Goal: Information Seeking & Learning: Learn about a topic

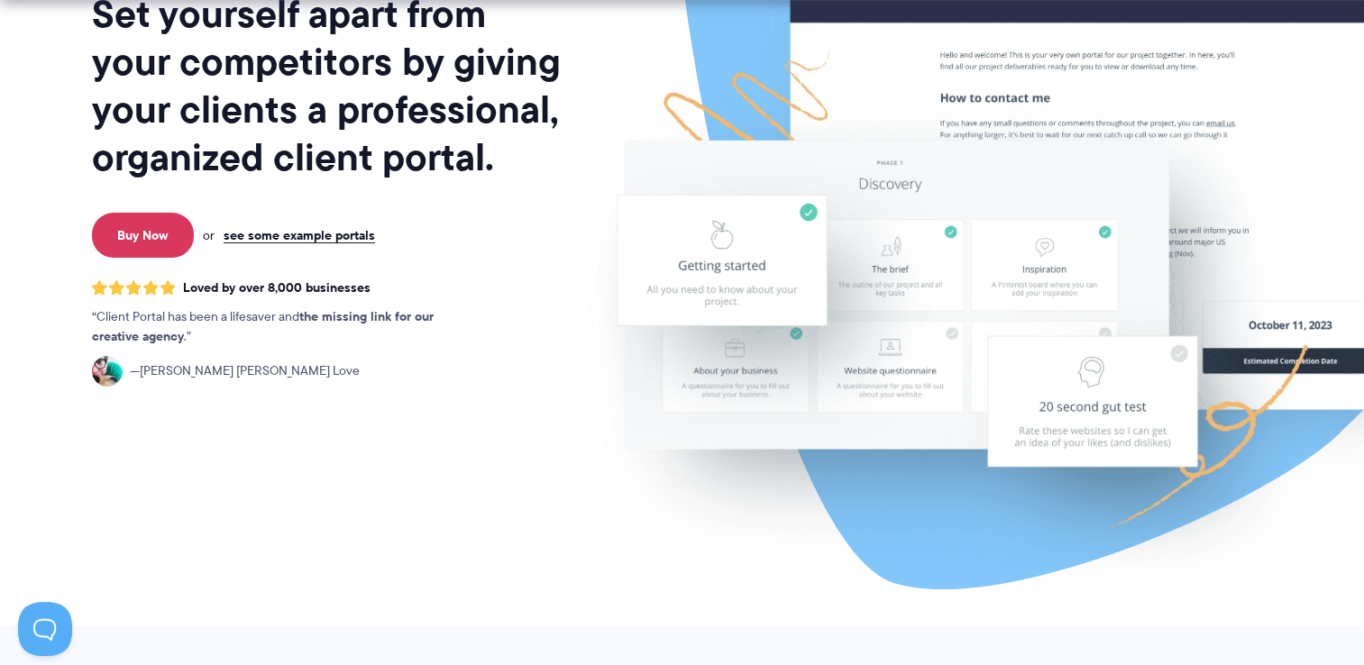
scroll to position [330, 0]
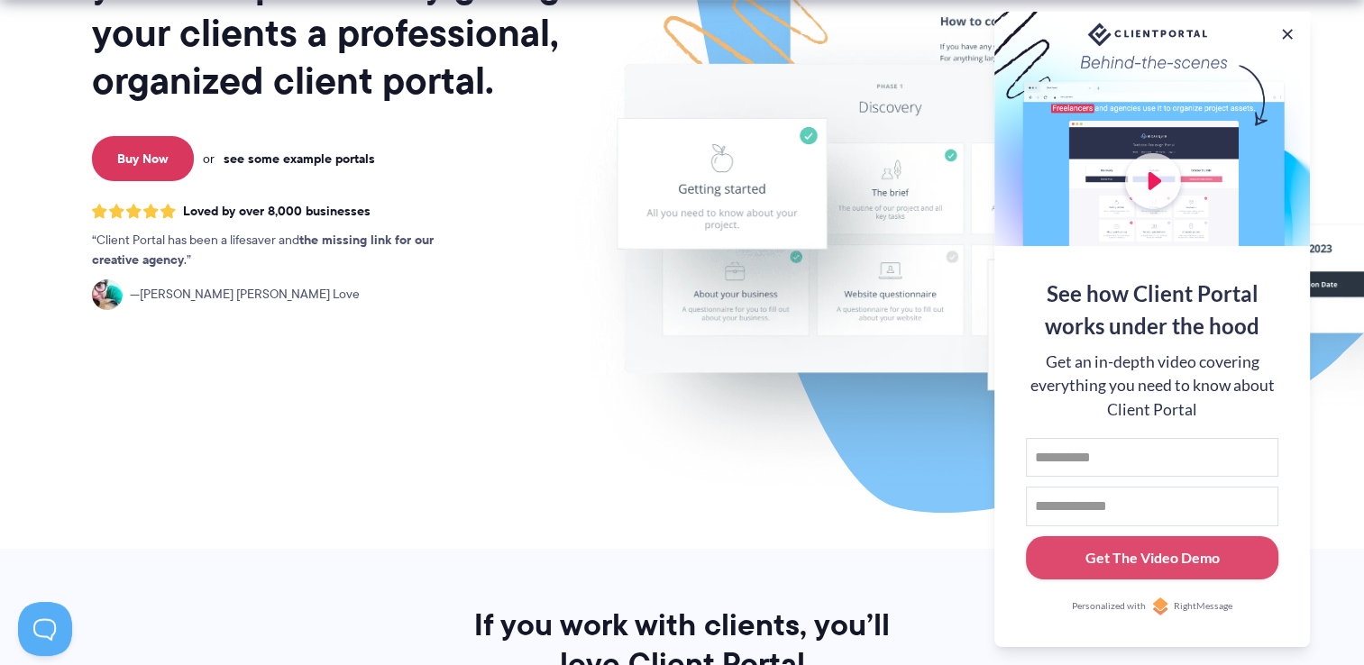
click at [285, 159] on link "see some example portals" at bounding box center [299, 159] width 151 height 16
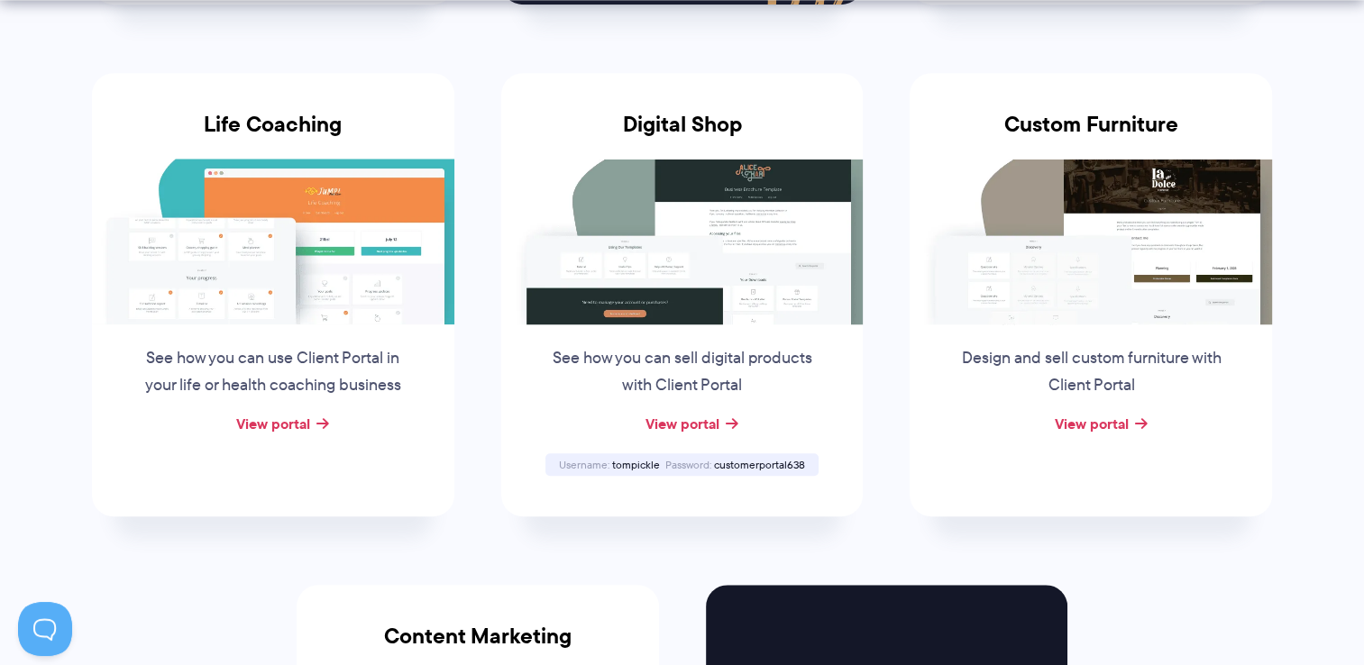
scroll to position [1374, 0]
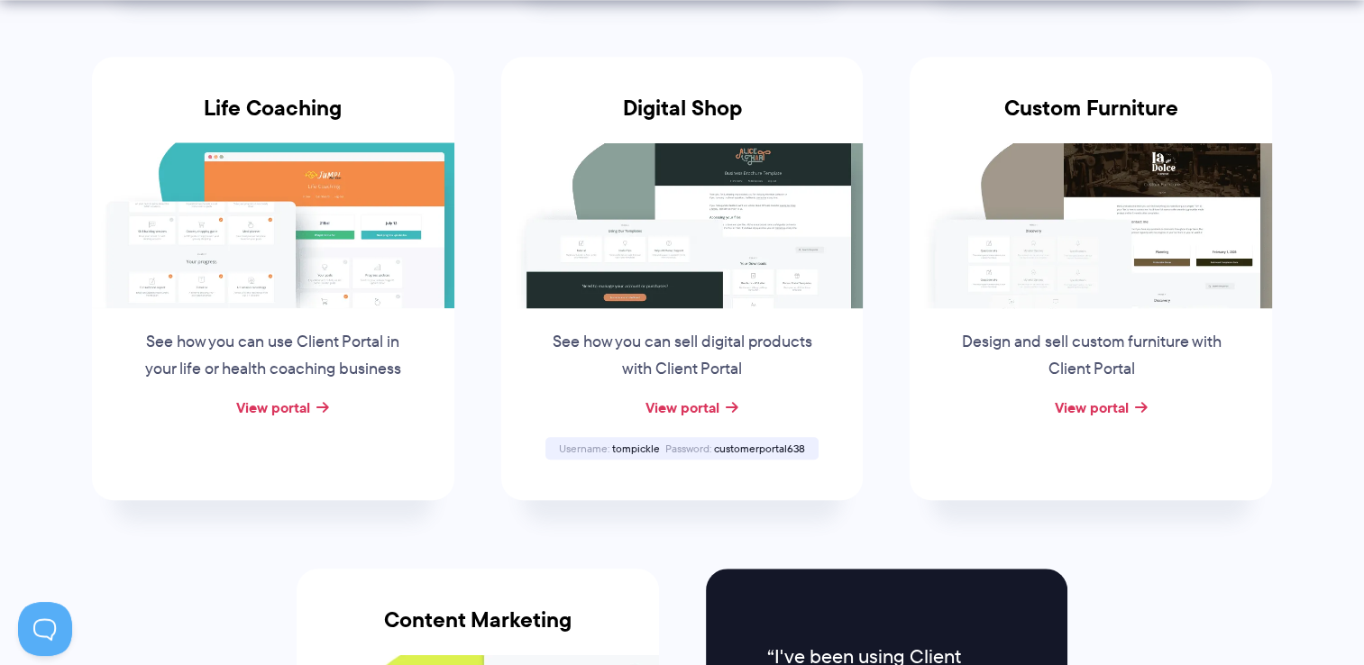
click at [307, 236] on img at bounding box center [273, 225] width 362 height 166
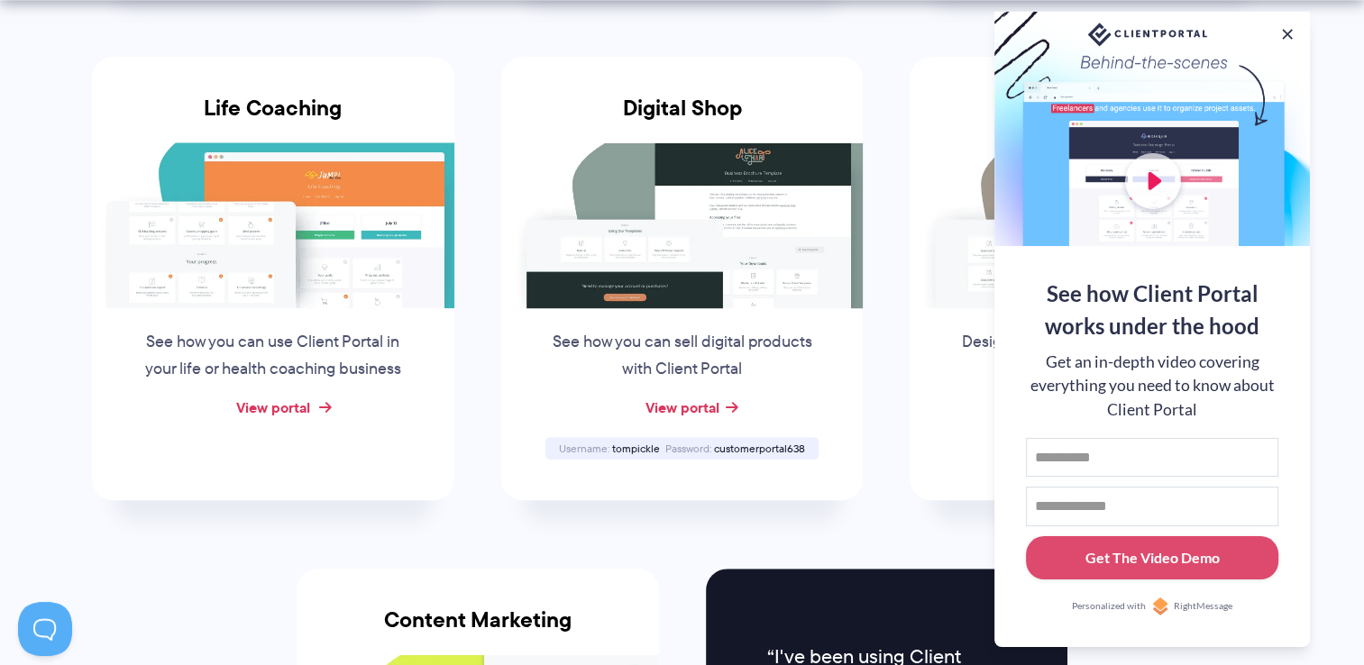
click at [274, 405] on link "View portal" at bounding box center [273, 408] width 74 height 22
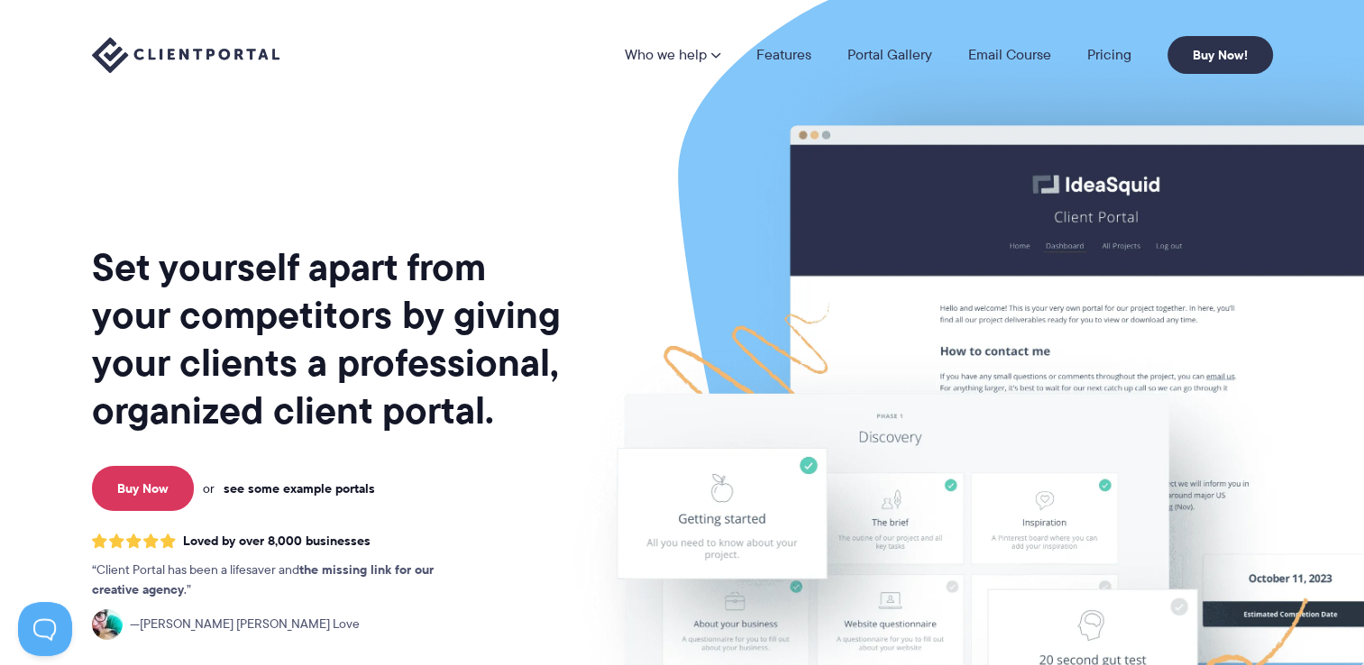
click at [305, 490] on link "see some example portals" at bounding box center [299, 489] width 151 height 16
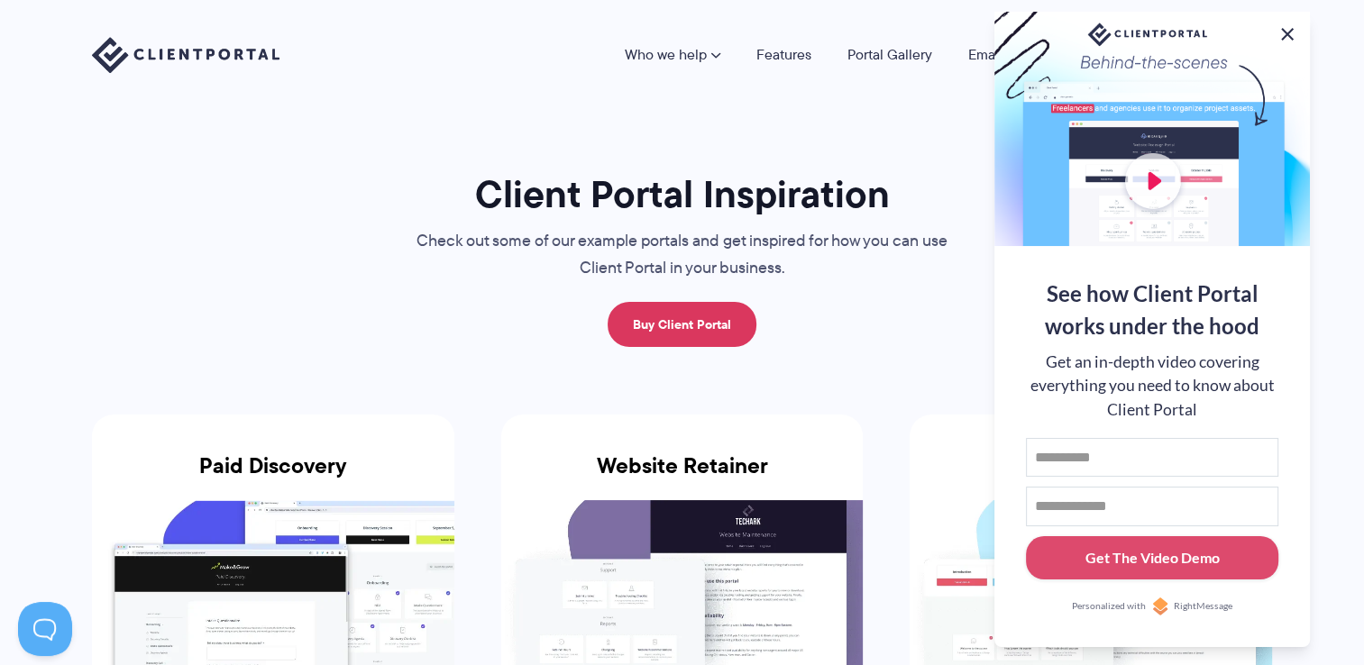
click at [1287, 31] on button at bounding box center [1288, 34] width 22 height 22
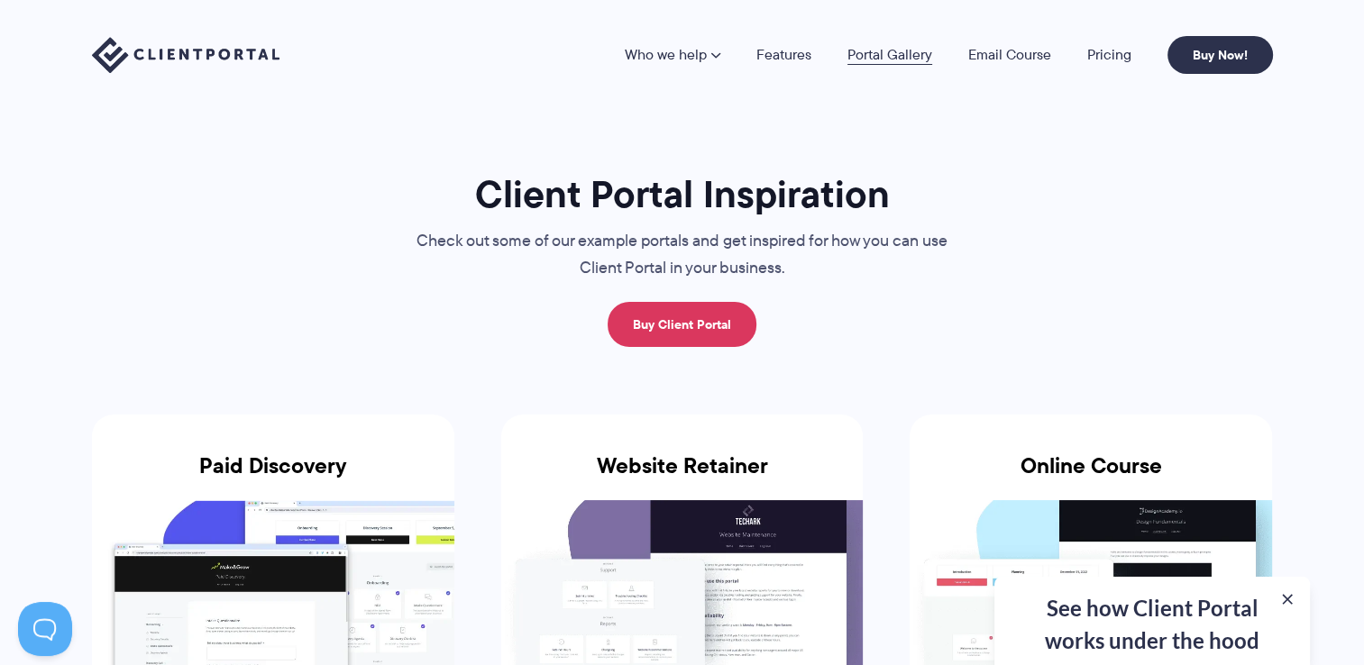
click at [888, 51] on link "Portal Gallery" at bounding box center [890, 55] width 85 height 14
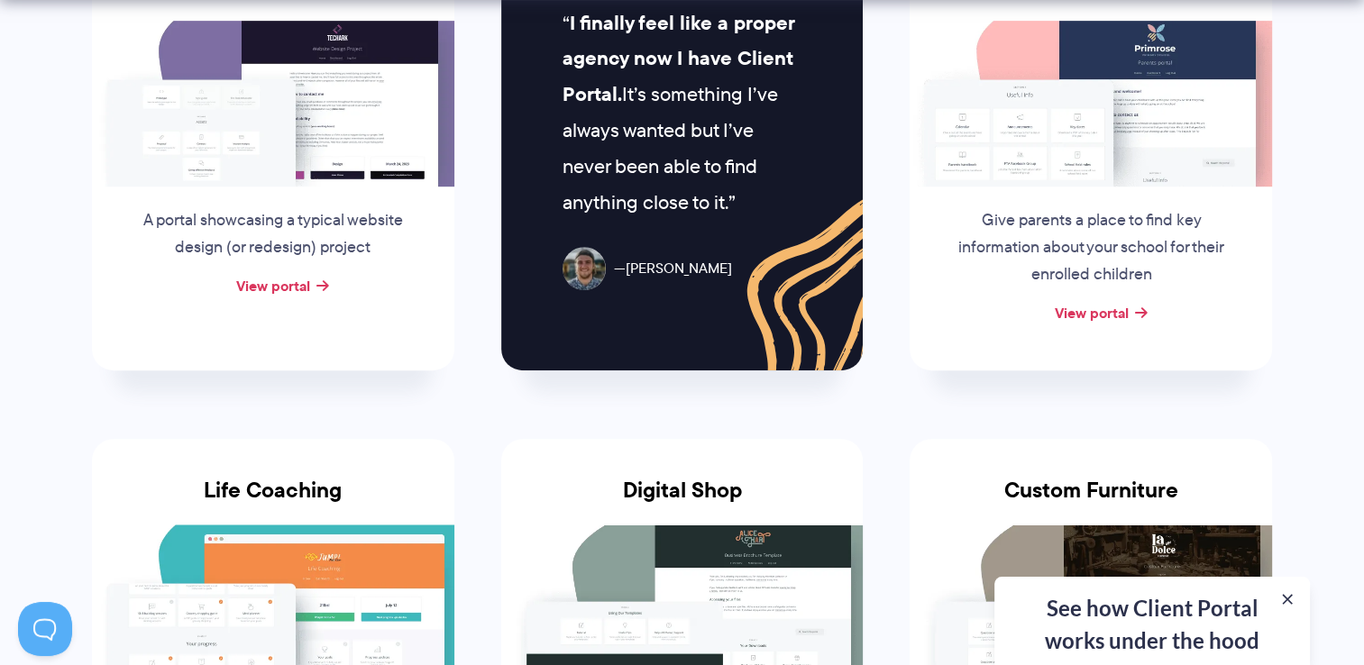
scroll to position [1013, 0]
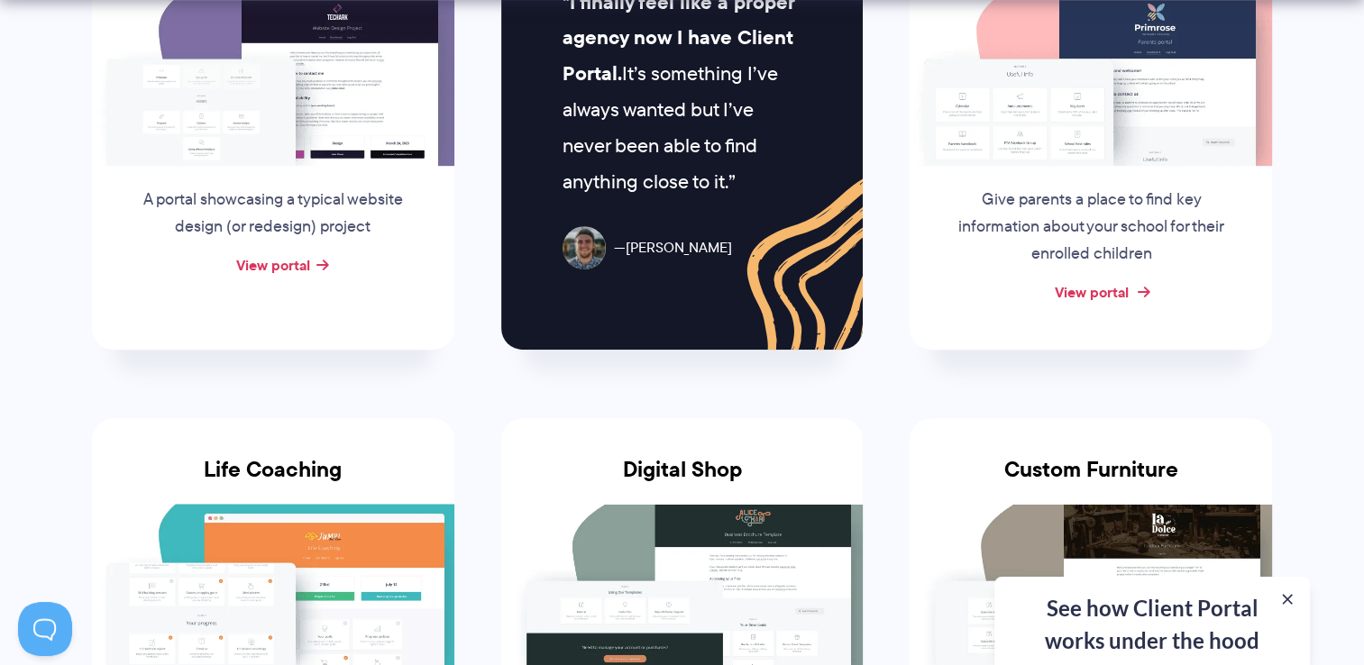
click at [1097, 289] on link "View portal" at bounding box center [1091, 292] width 74 height 22
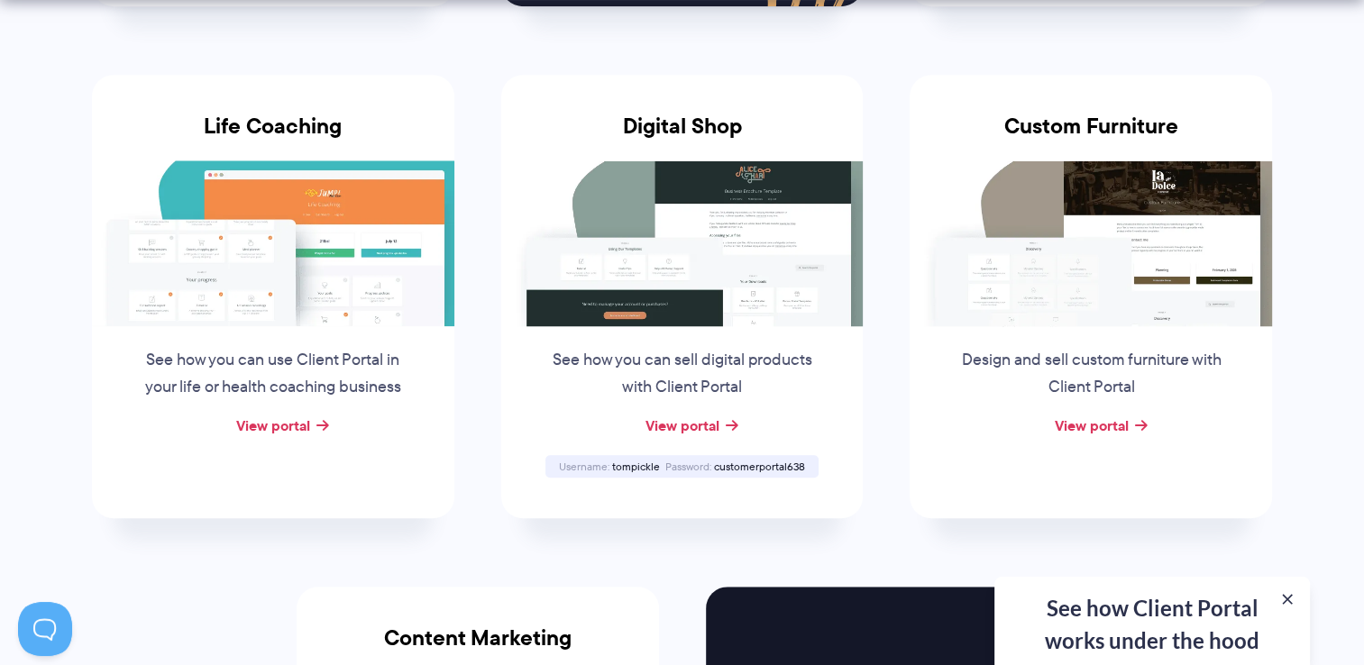
scroll to position [1384, 0]
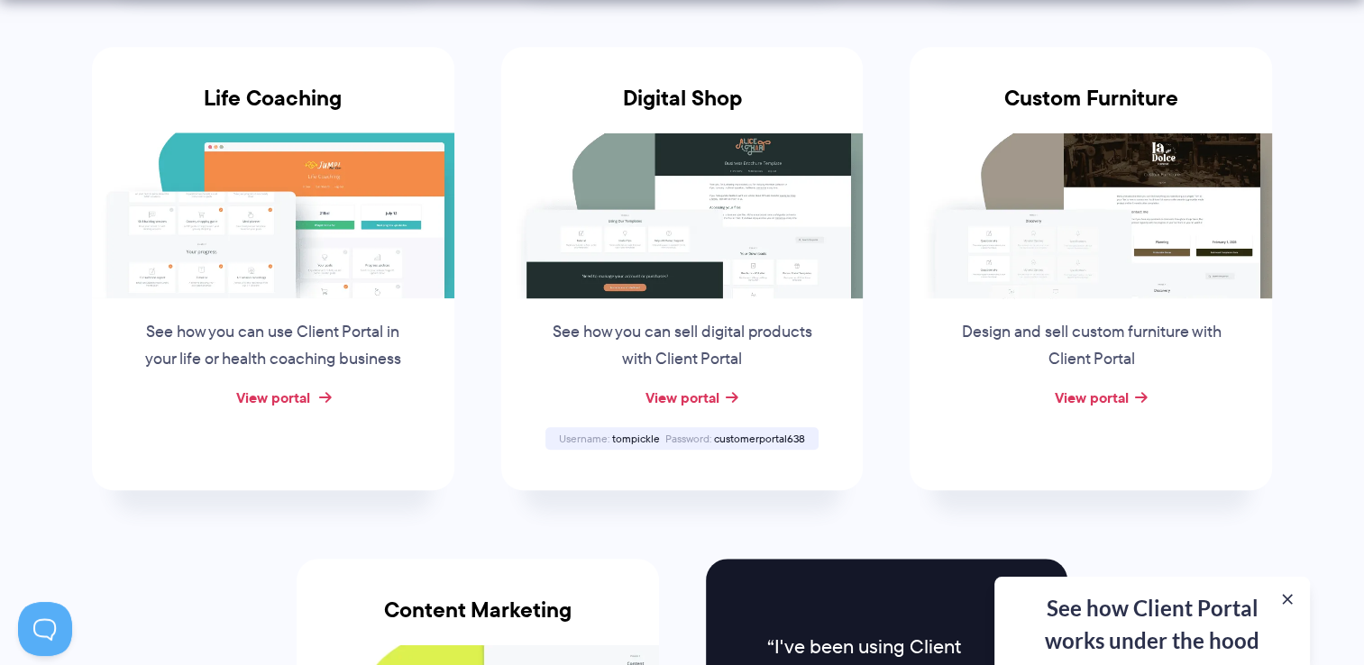
click at [276, 391] on link "View portal" at bounding box center [273, 398] width 74 height 22
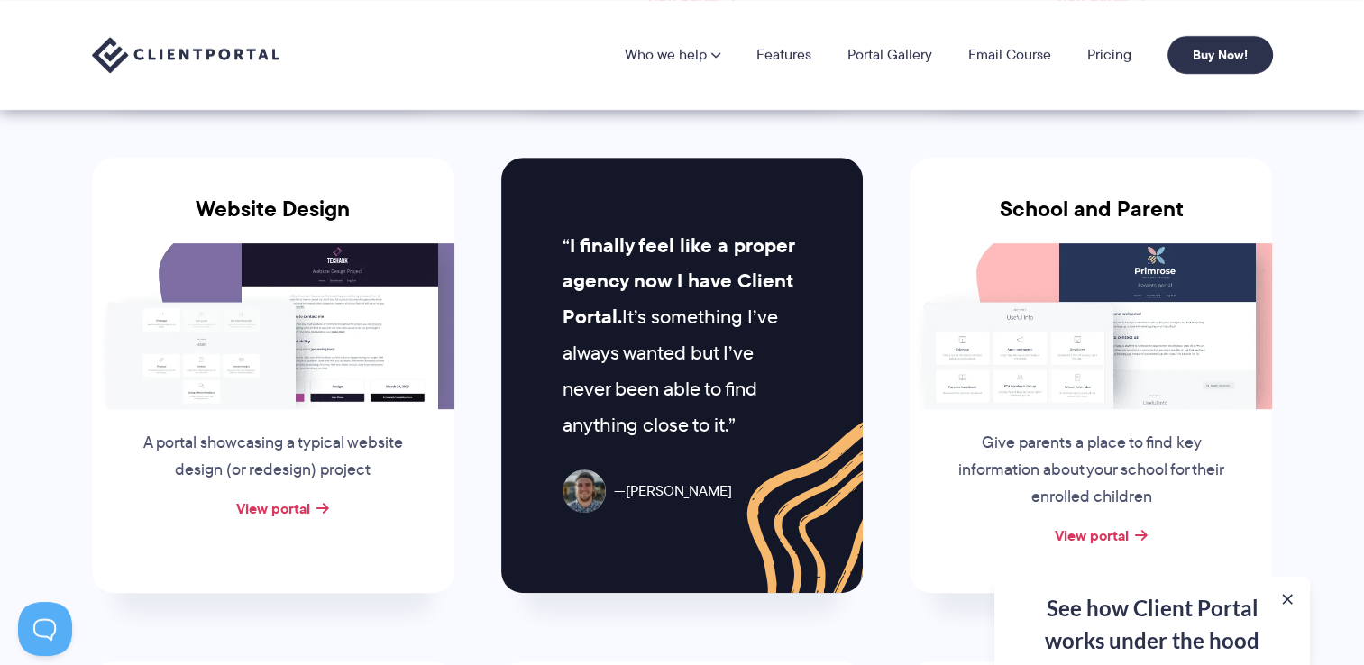
scroll to position [761, 0]
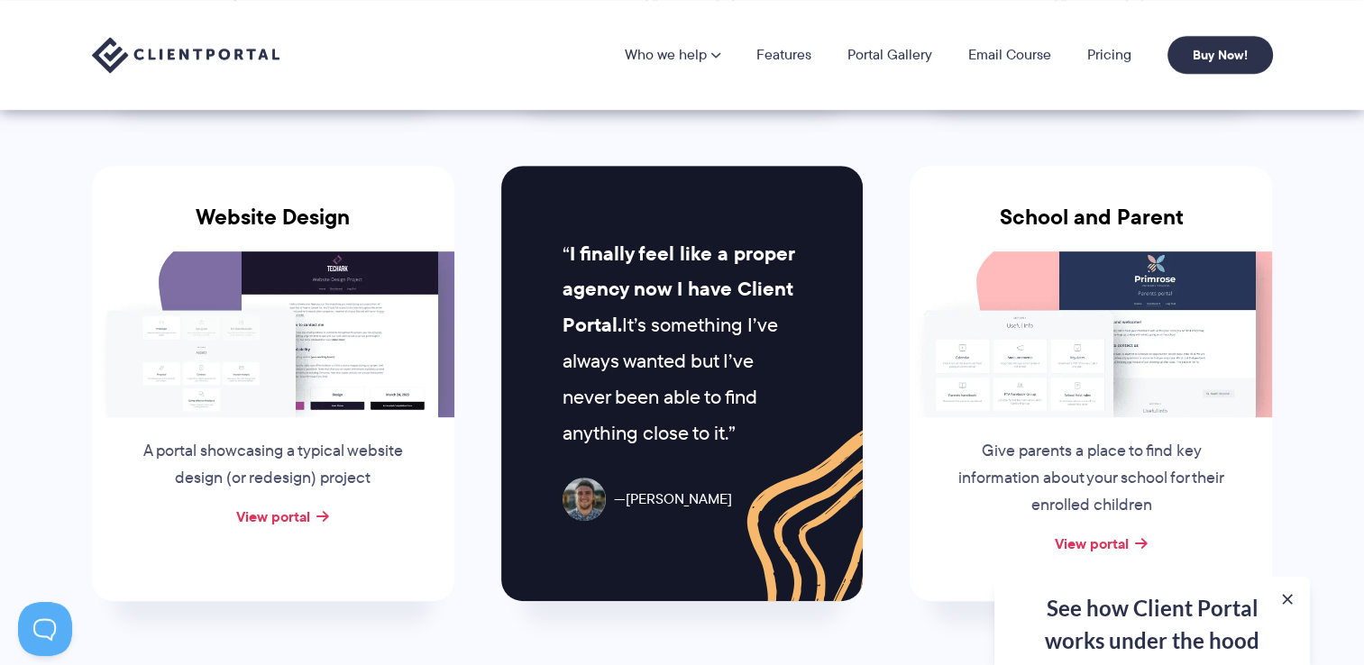
drag, startPoint x: 635, startPoint y: 356, endPoint x: 790, endPoint y: 456, distance: 184.6
click at [790, 456] on div "I finally feel like a proper agency now I have Client Portal. It’s something I’…" at bounding box center [682, 384] width 362 height 436
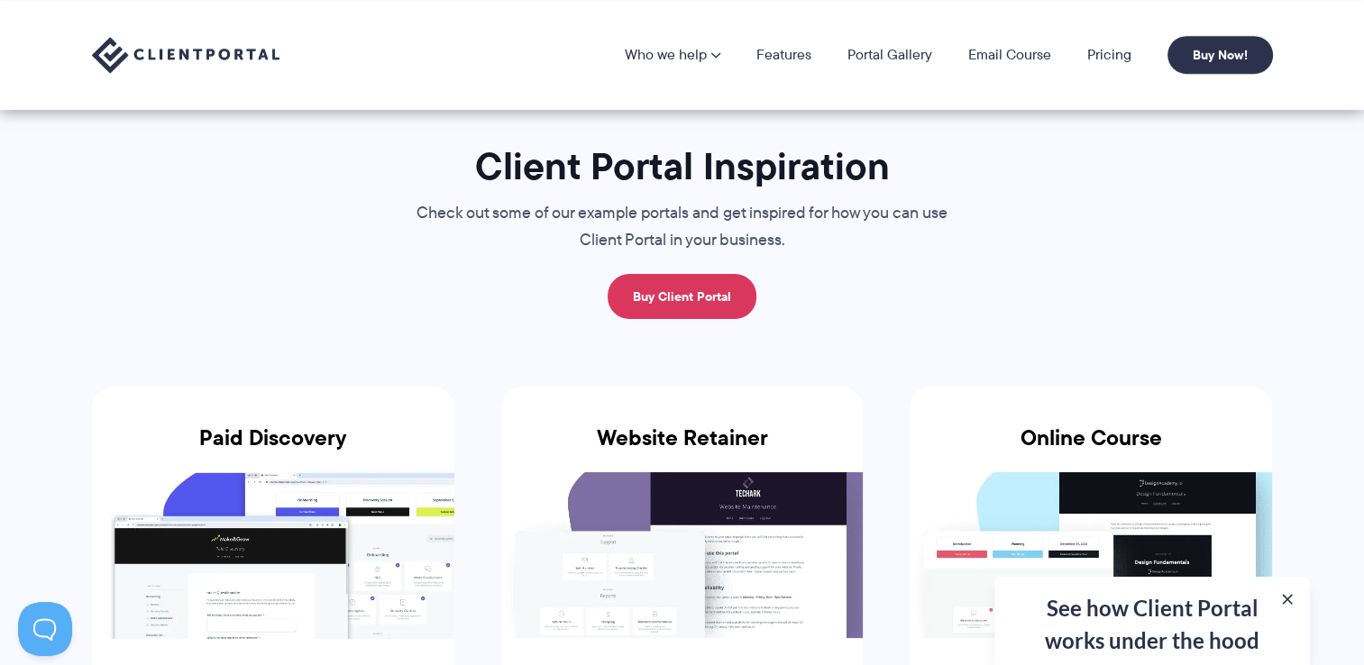
scroll to position [0, 0]
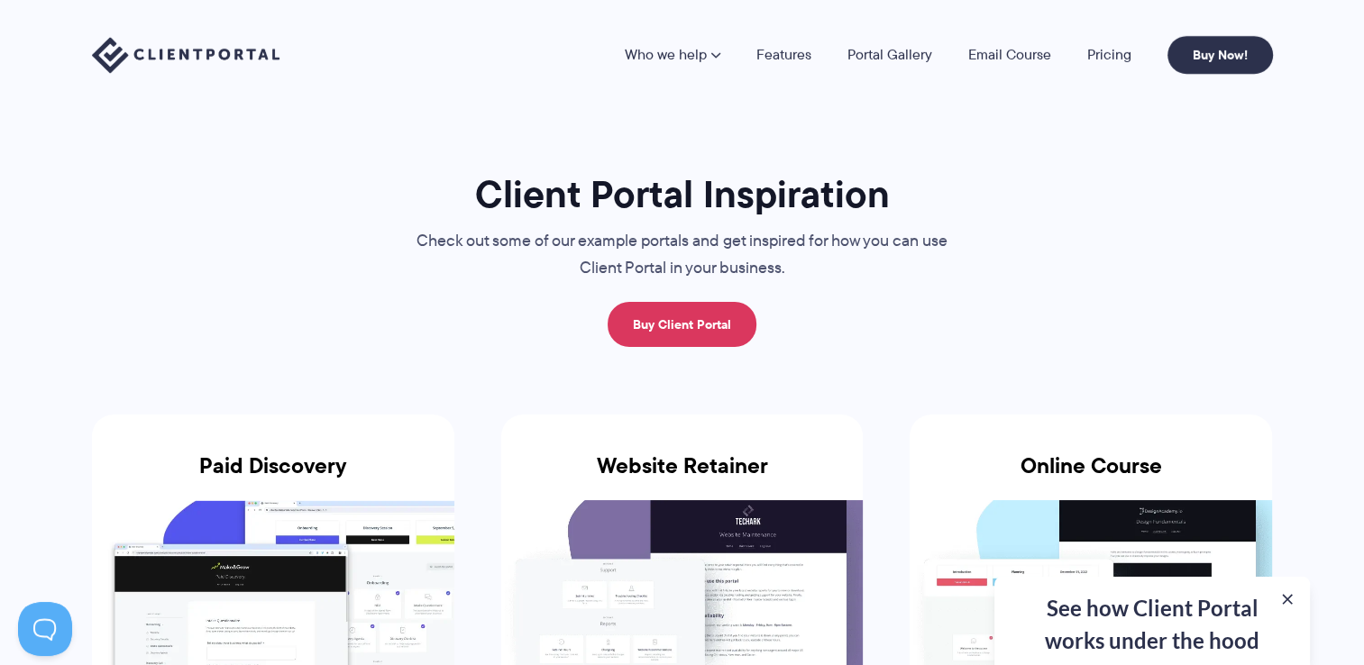
click at [801, 78] on div "Who we help Who we help View pricing Agencies See how Client Portal can help gi…" at bounding box center [682, 55] width 1364 height 110
click at [786, 58] on link "Features" at bounding box center [784, 55] width 55 height 14
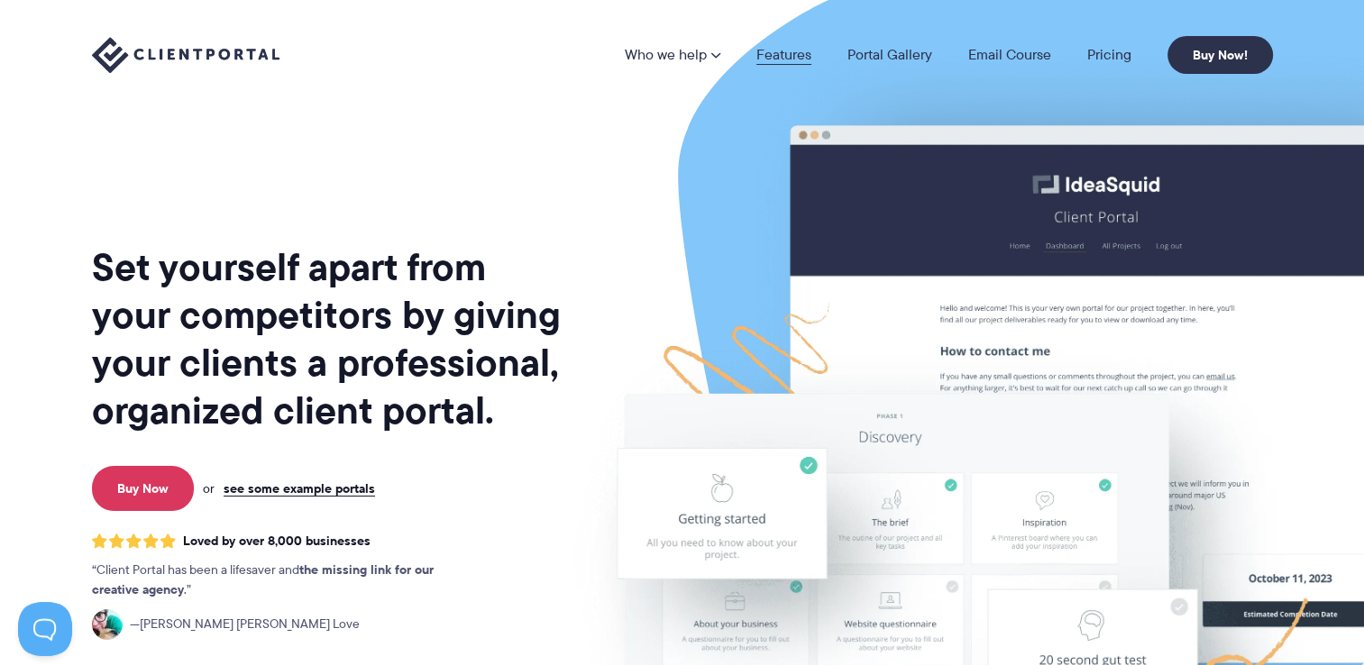
click at [785, 51] on link "Features" at bounding box center [784, 55] width 55 height 14
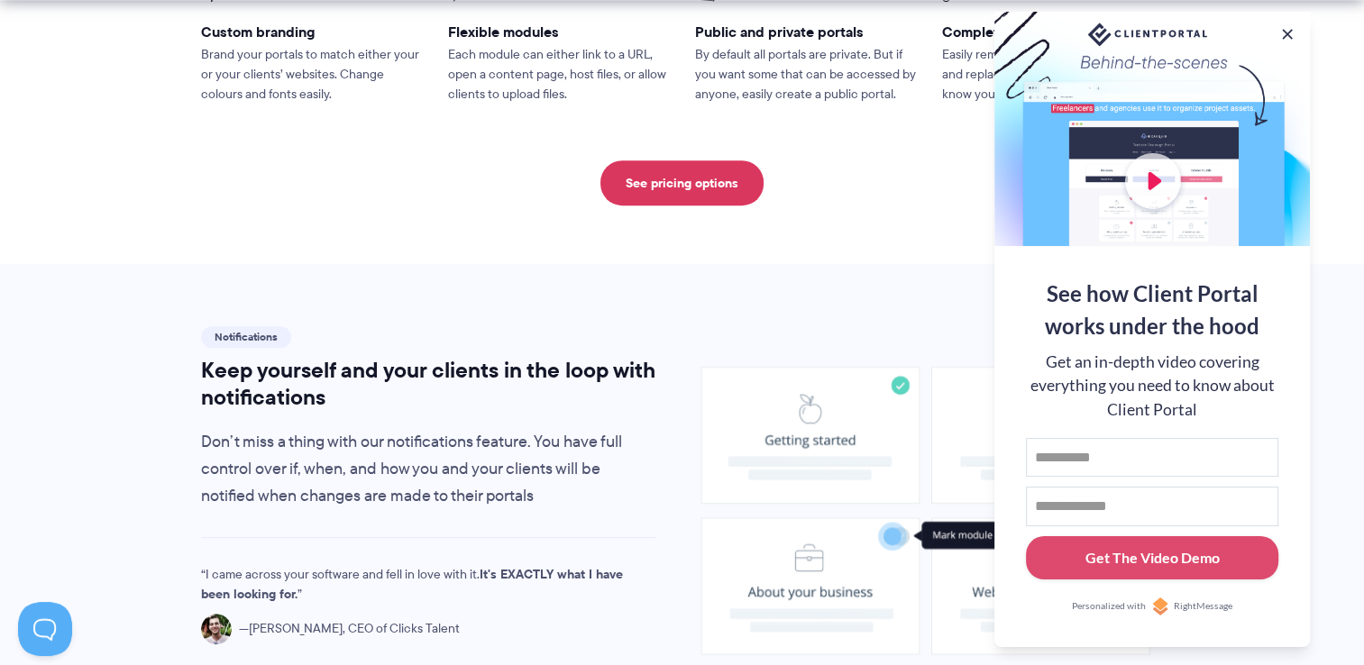
scroll to position [1064, 0]
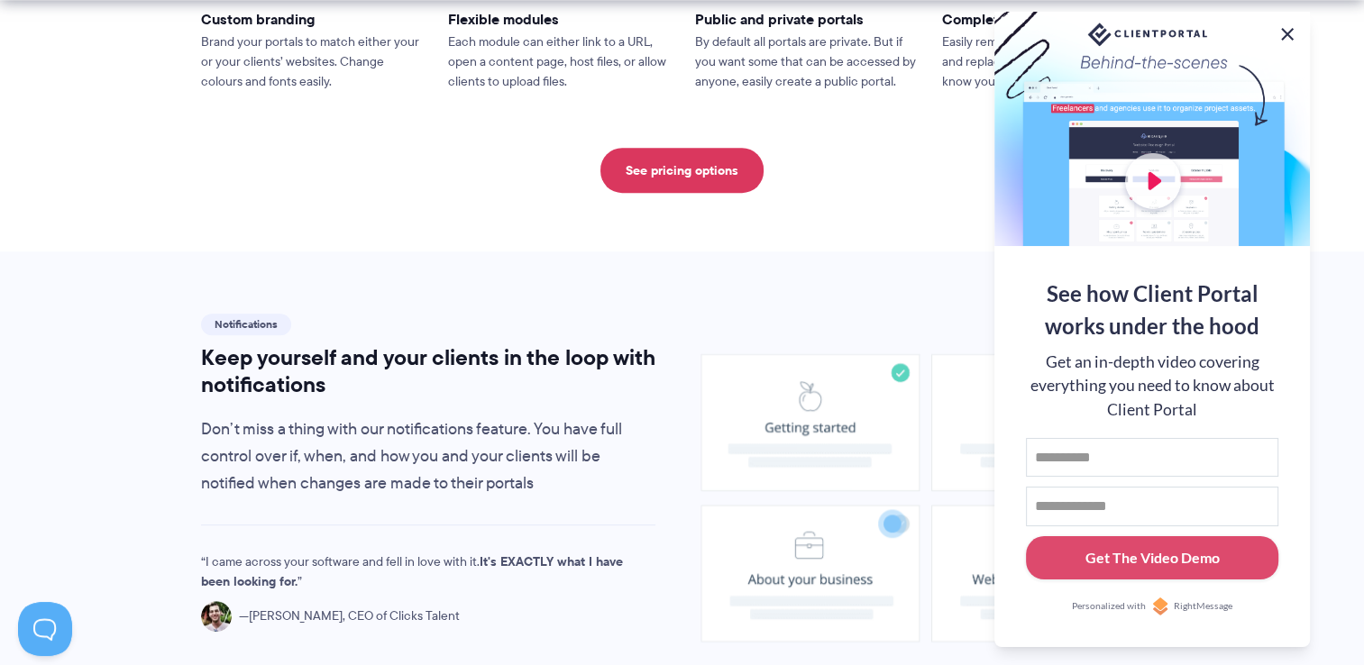
click at [1278, 34] on button at bounding box center [1288, 34] width 22 height 22
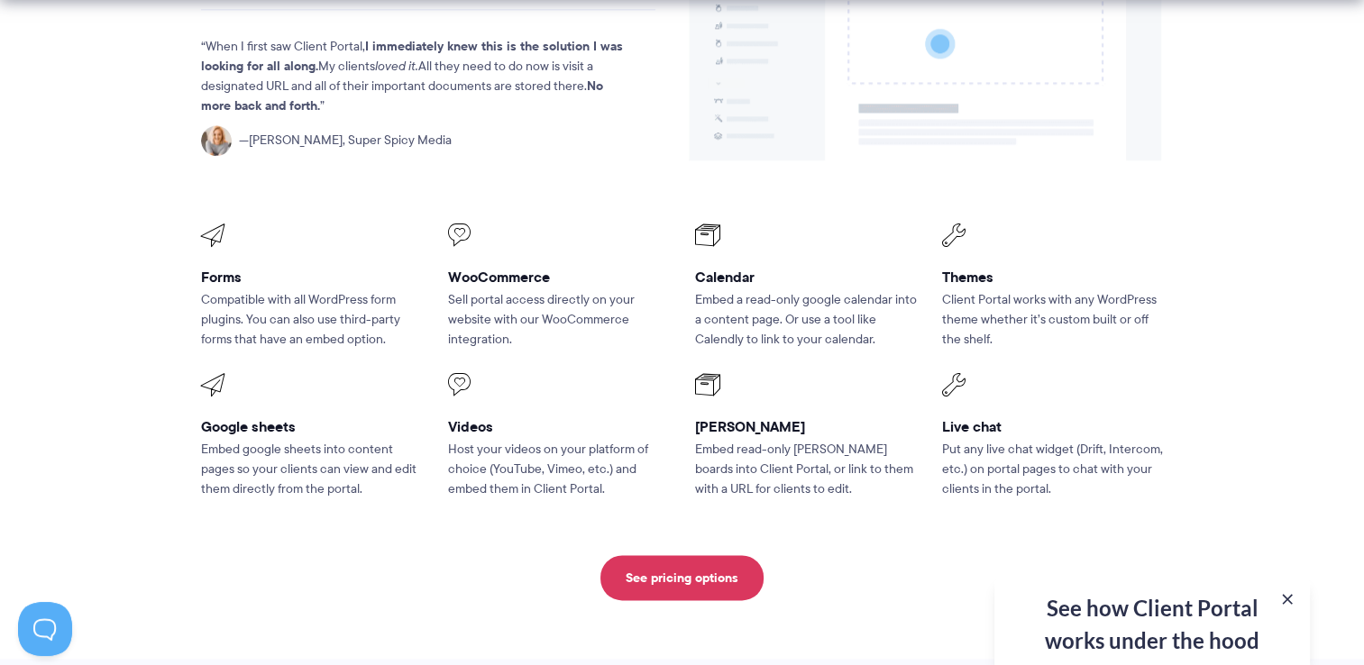
scroll to position [2419, 0]
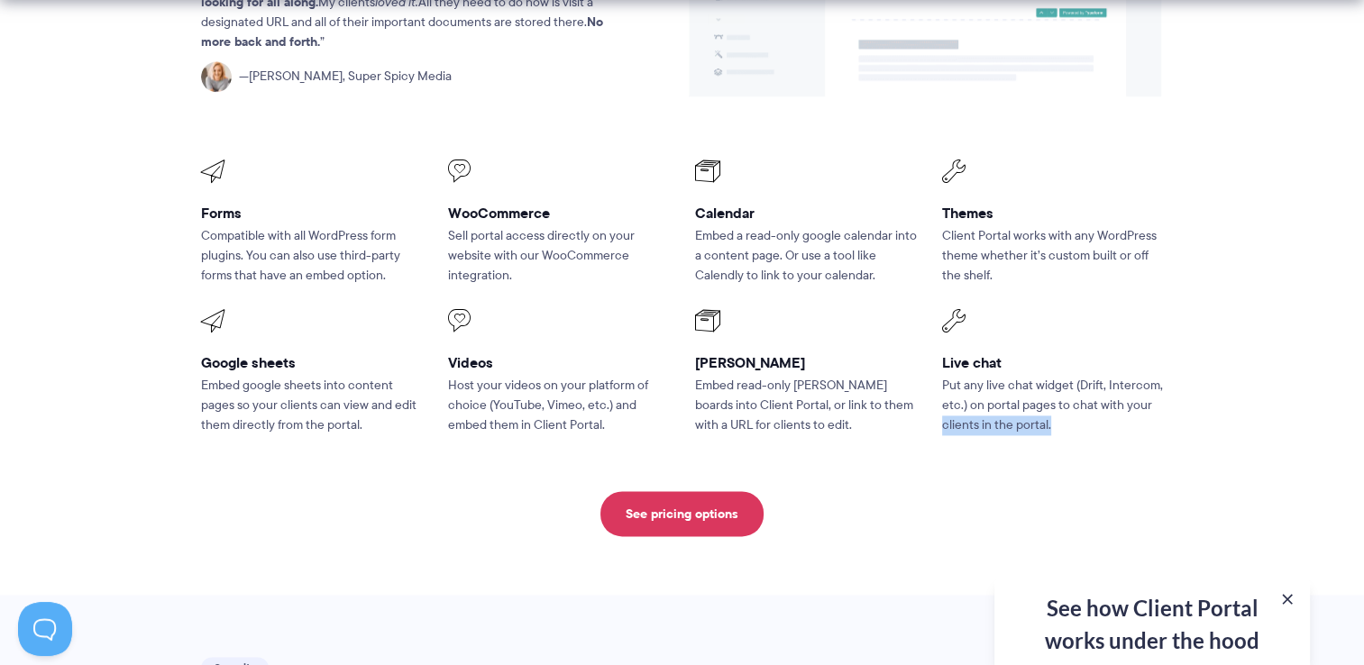
drag, startPoint x: 1363, startPoint y: 344, endPoint x: 1380, endPoint y: 391, distance: 49.9
drag, startPoint x: 1380, startPoint y: 391, endPoint x: 1261, endPoint y: 386, distance: 119.2
click at [1261, 386] on section "Compatibility Compatible with the tools you already use, from spreadsheets vide…" at bounding box center [682, 133] width 1364 height 923
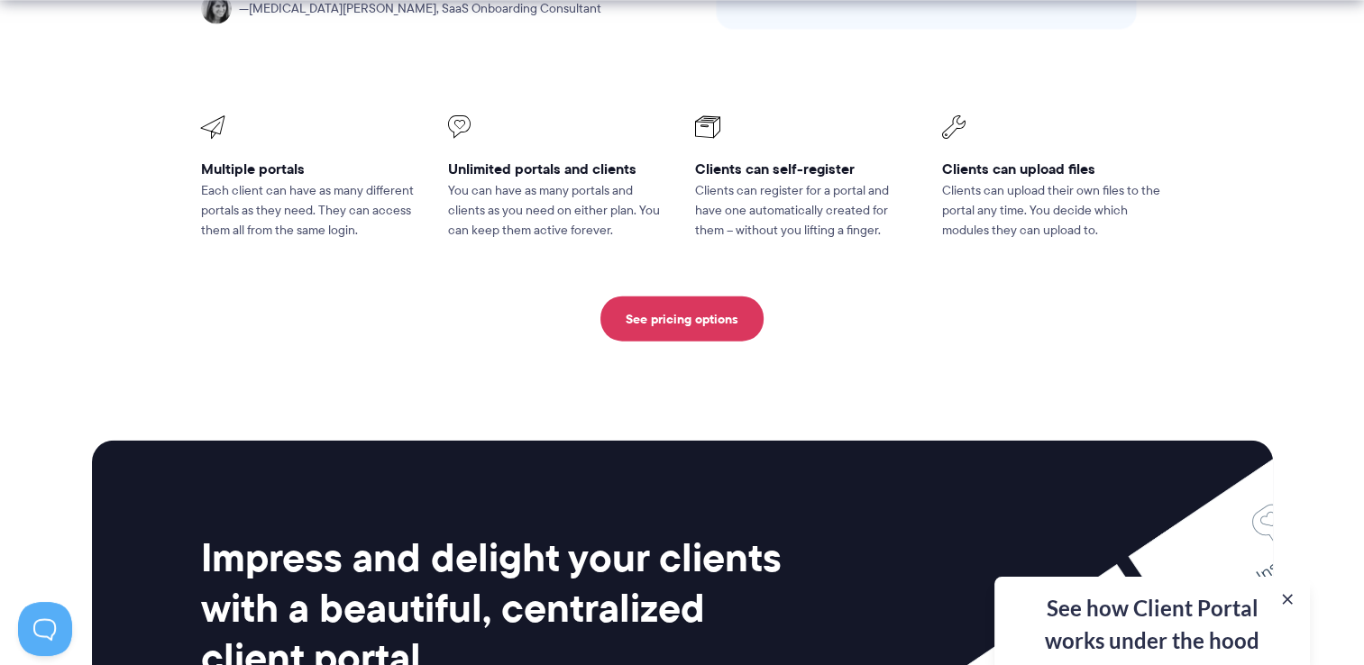
scroll to position [4237, 0]
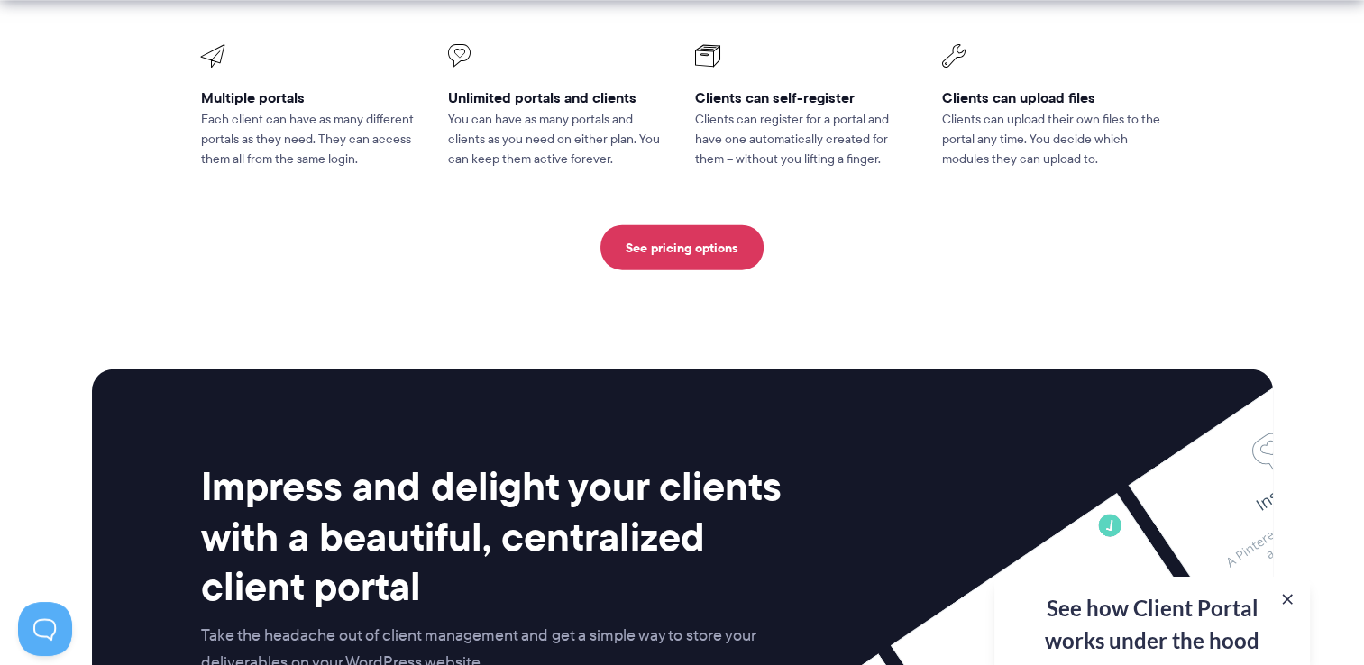
click at [1187, 618] on div "See how Client Portal works under the hood Get an in-depth video covering every…" at bounding box center [1153, 621] width 316 height 88
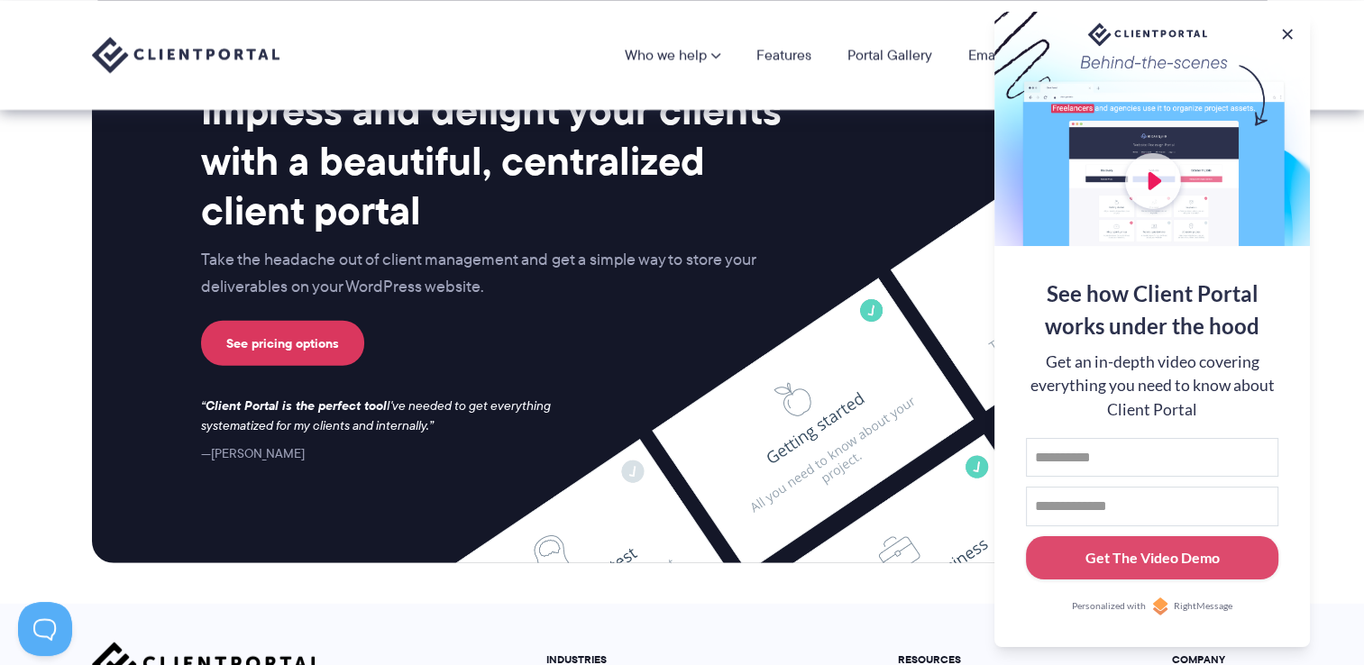
scroll to position [4601, 0]
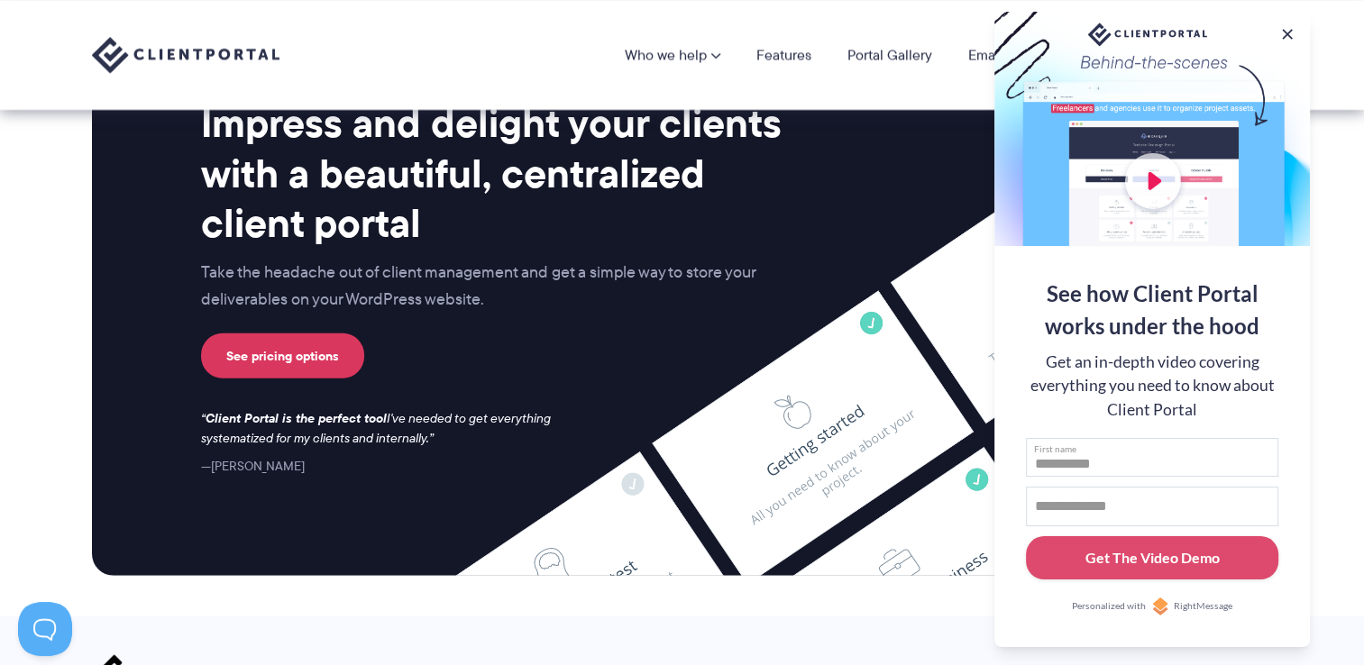
click at [1136, 440] on input "First name" at bounding box center [1152, 458] width 252 height 40
type input "****"
click at [1124, 497] on input "Email address" at bounding box center [1152, 507] width 252 height 40
type input "**********"
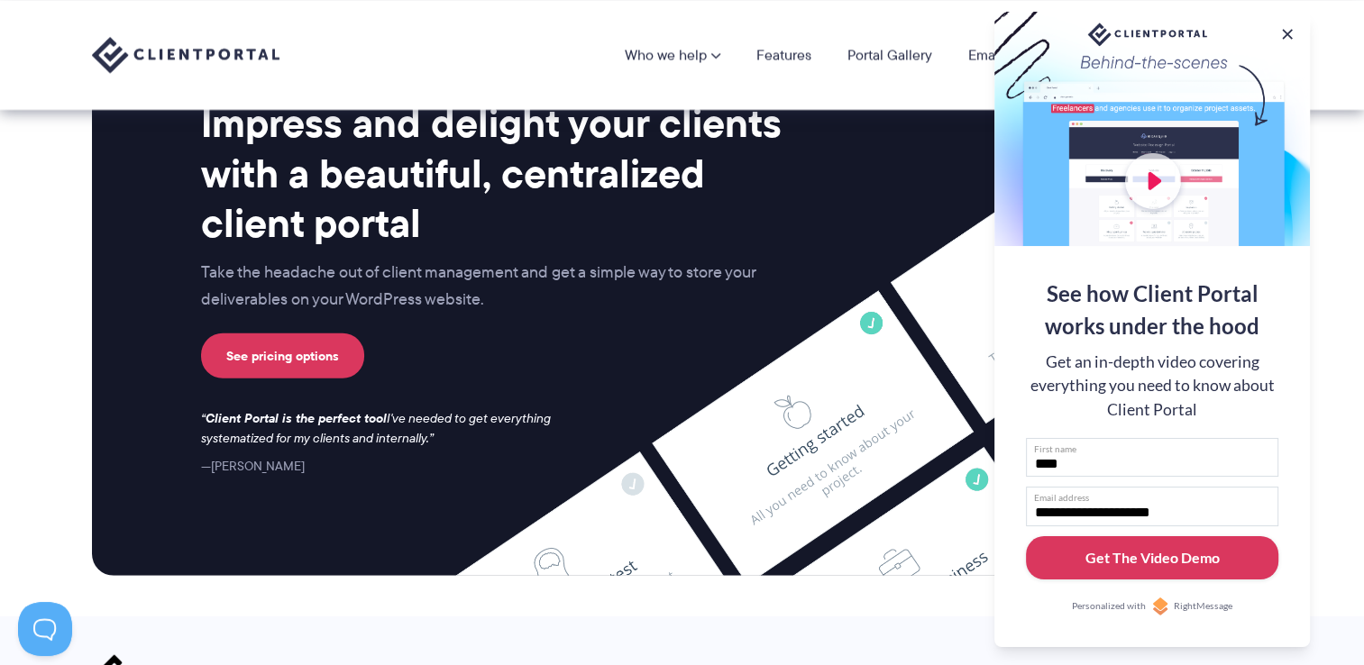
click at [1143, 553] on div "Get The Video Demo" at bounding box center [1153, 558] width 134 height 22
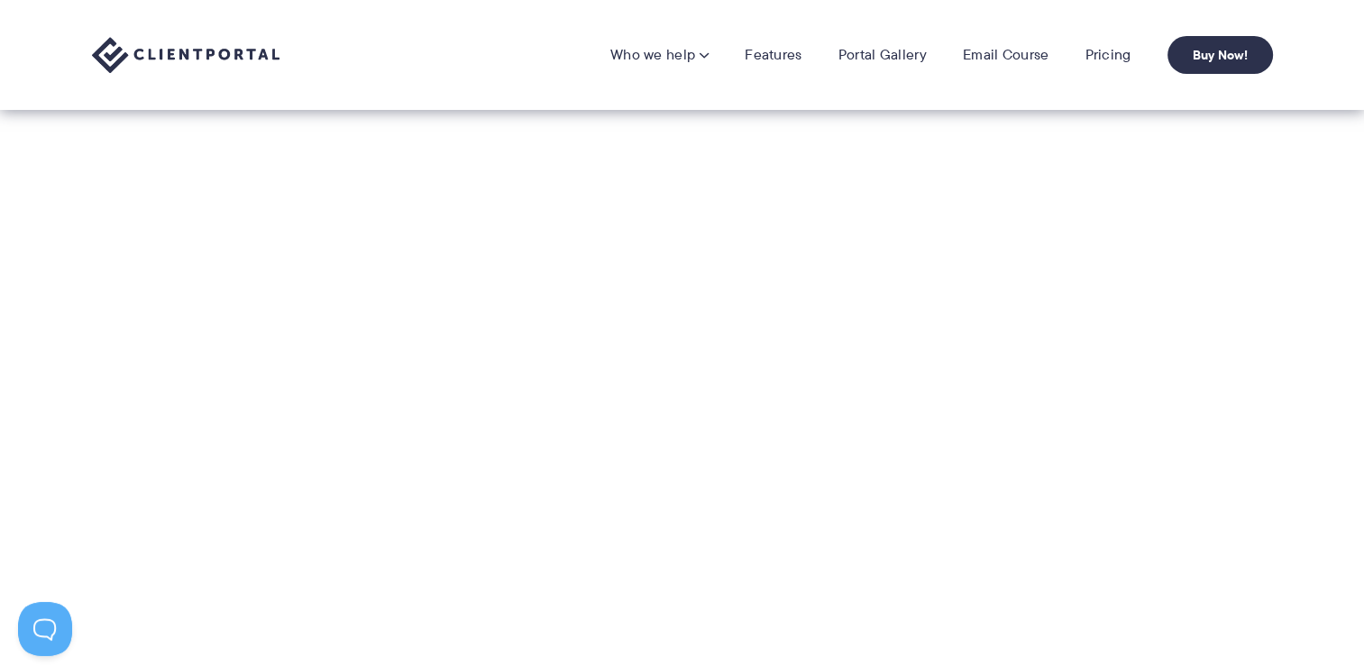
scroll to position [332, 0]
click at [1103, 48] on link "Pricing" at bounding box center [1108, 55] width 46 height 18
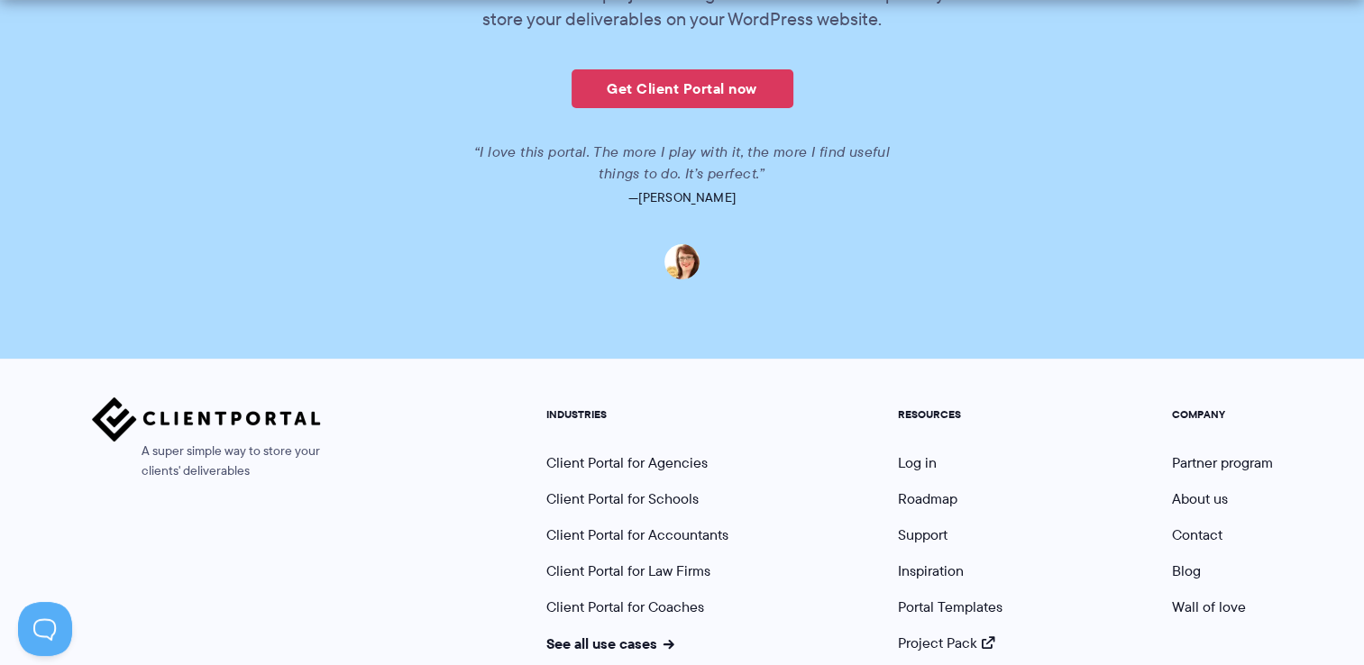
scroll to position [4559, 0]
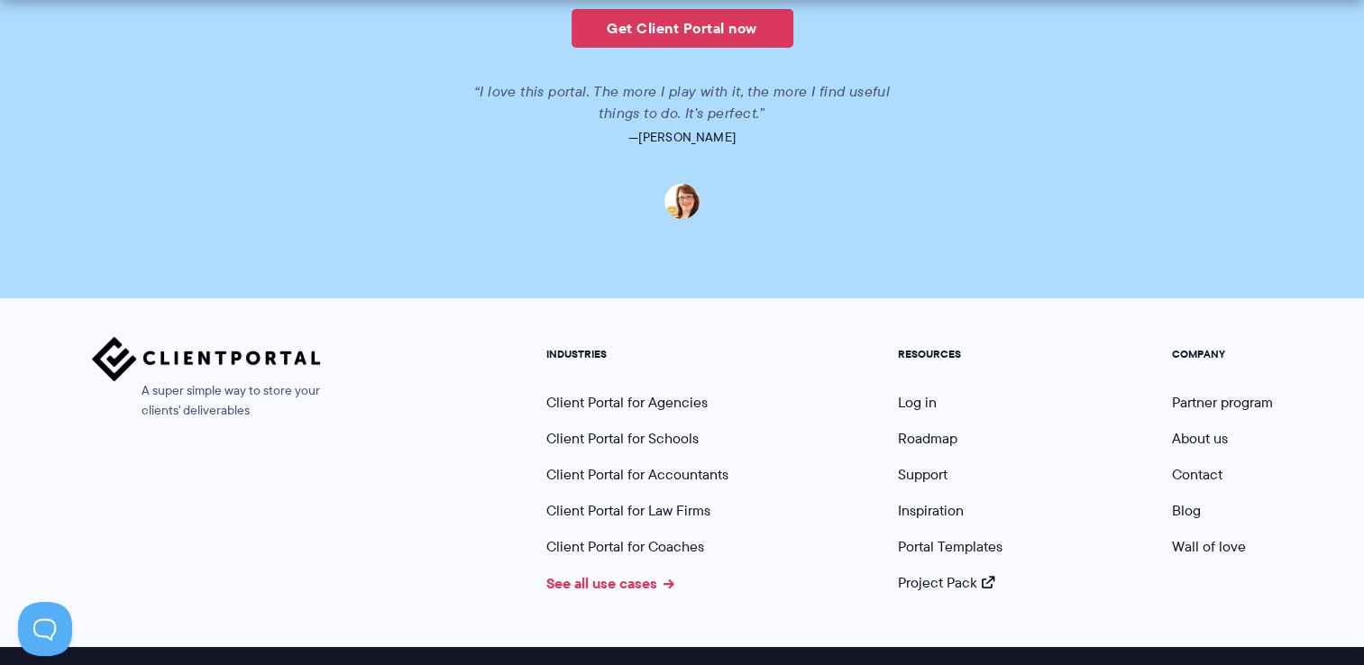
click at [633, 573] on link "See all use cases" at bounding box center [610, 584] width 128 height 22
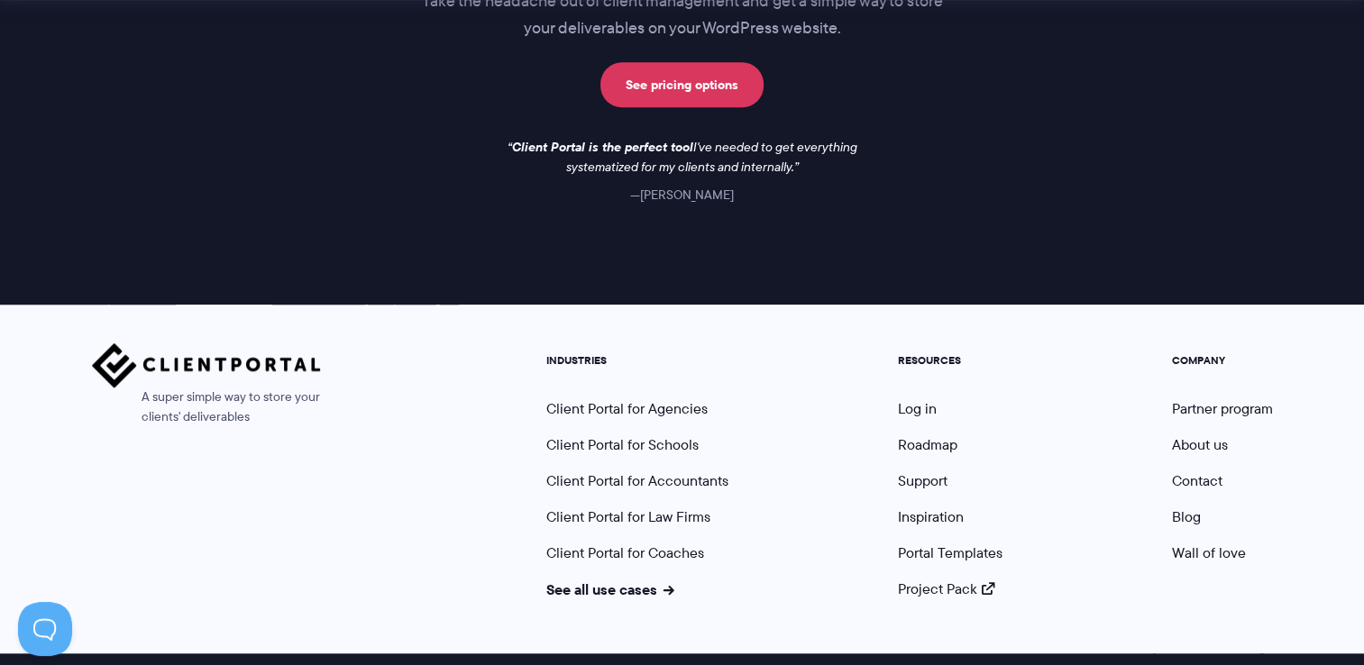
scroll to position [1635, 0]
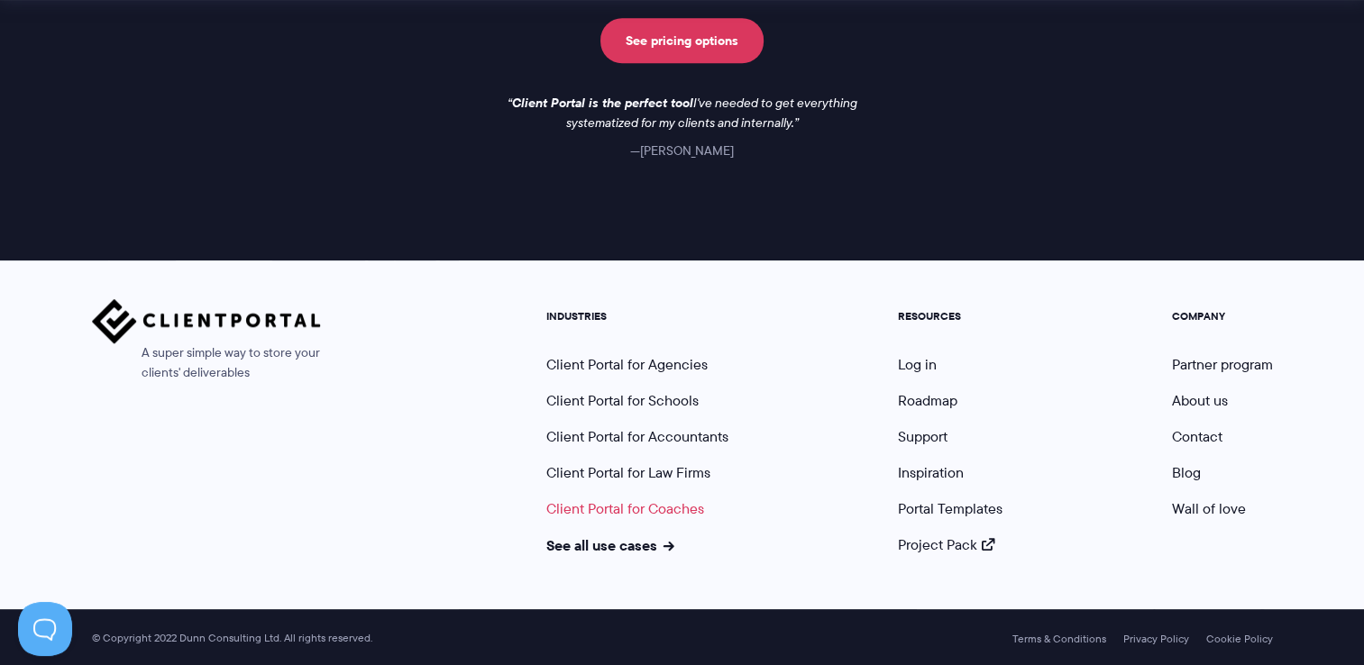
click at [634, 516] on link "Client Portal for Coaches" at bounding box center [625, 509] width 158 height 21
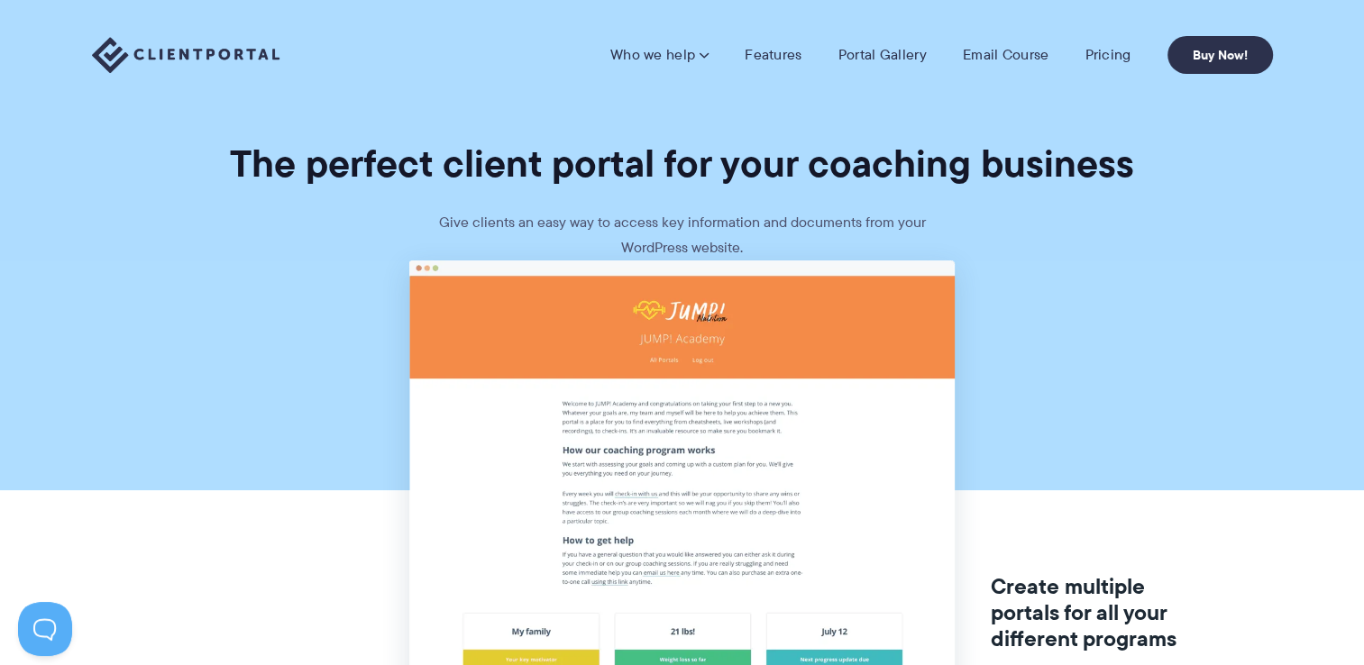
click at [167, 52] on img at bounding box center [186, 55] width 188 height 37
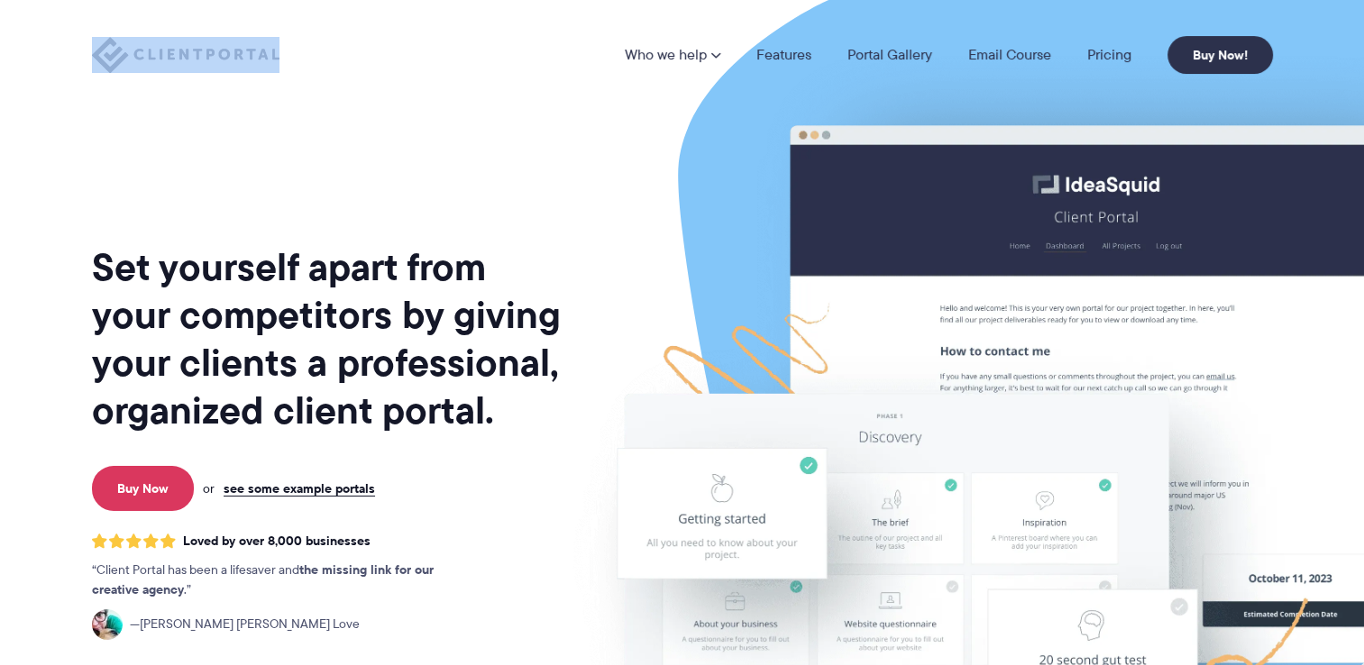
drag, startPoint x: 317, startPoint y: 41, endPoint x: 88, endPoint y: 61, distance: 229.0
click at [88, 61] on div "Who we help Who we help View pricing Agencies See how Client Portal can help gi…" at bounding box center [682, 55] width 1226 height 38
drag, startPoint x: 88, startPoint y: 61, endPoint x: 165, endPoint y: 59, distance: 76.7
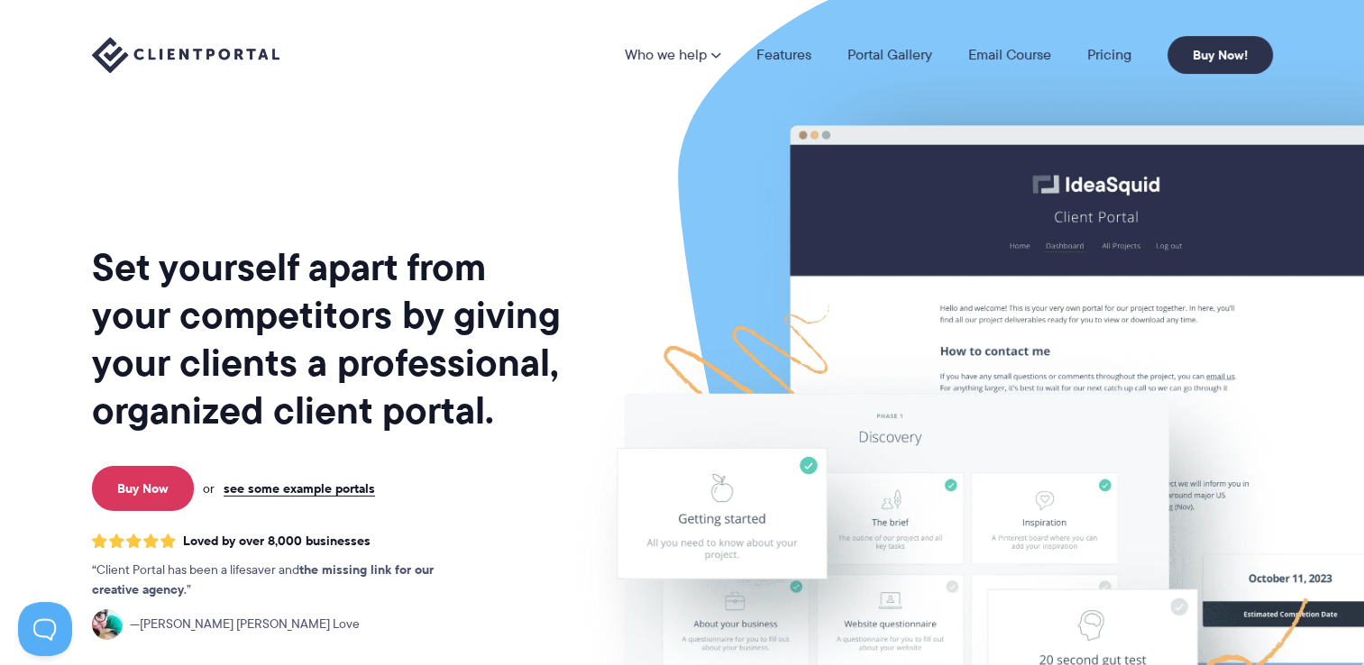
drag, startPoint x: 165, startPoint y: 59, endPoint x: 450, endPoint y: 142, distance: 296.8
click at [450, 142] on div "Set yourself apart from your competitors by giving your clients a professional,…" at bounding box center [328, 446] width 473 height 865
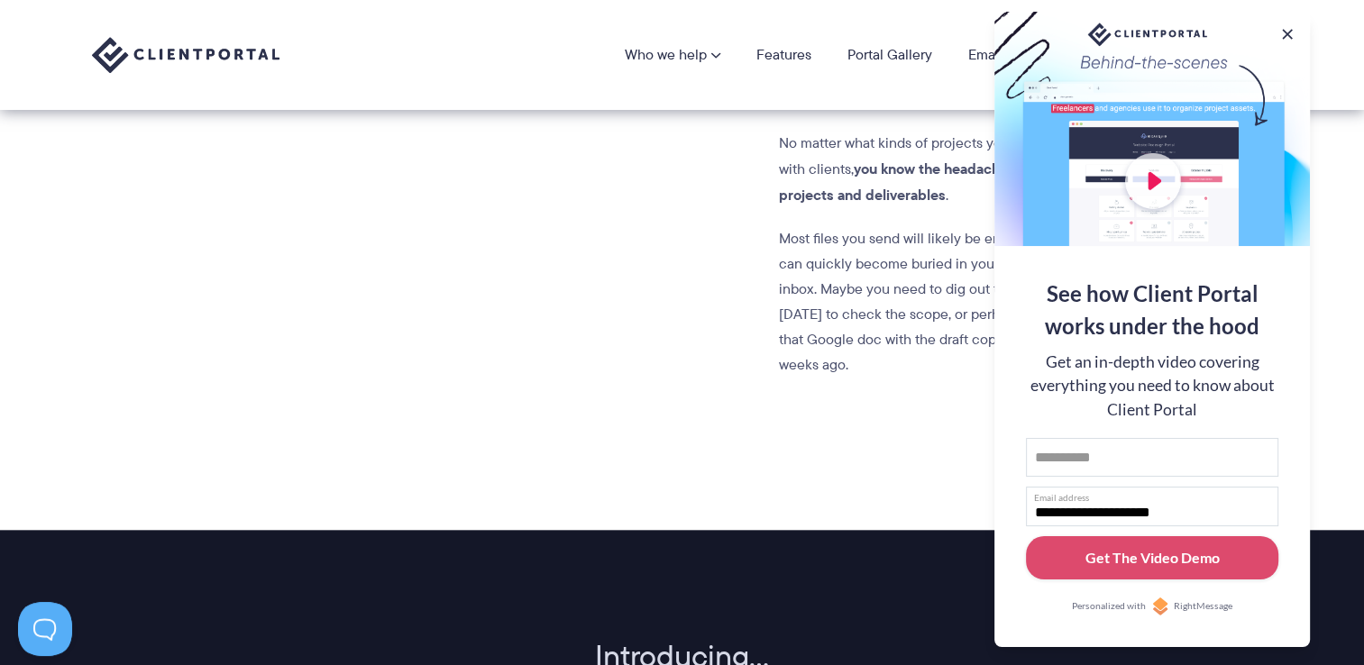
scroll to position [1555, 0]
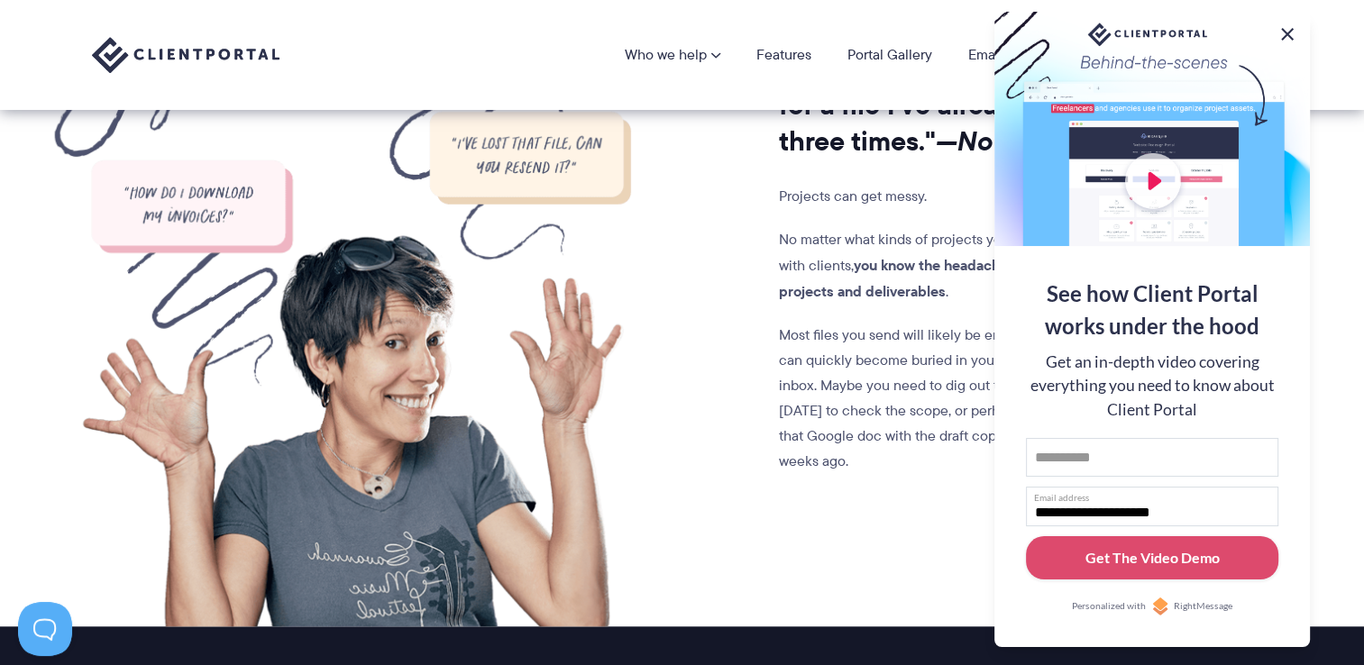
click at [1286, 27] on button at bounding box center [1288, 34] width 22 height 22
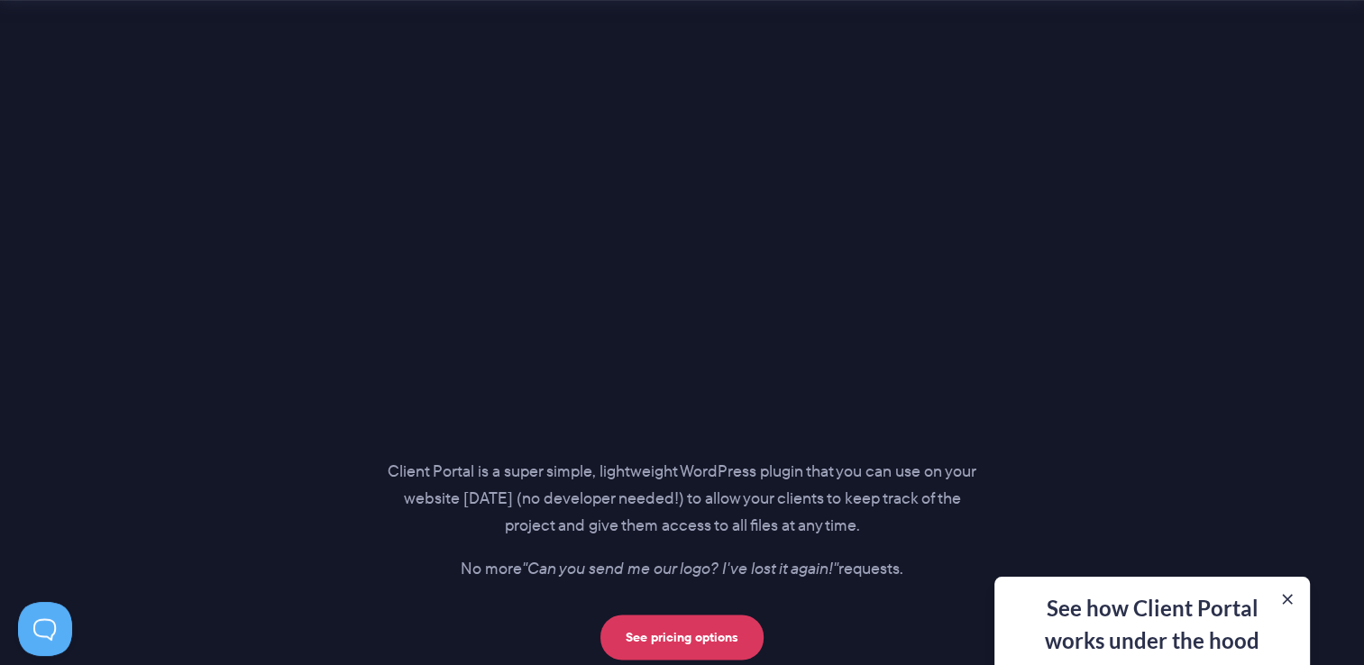
scroll to position [2450, 0]
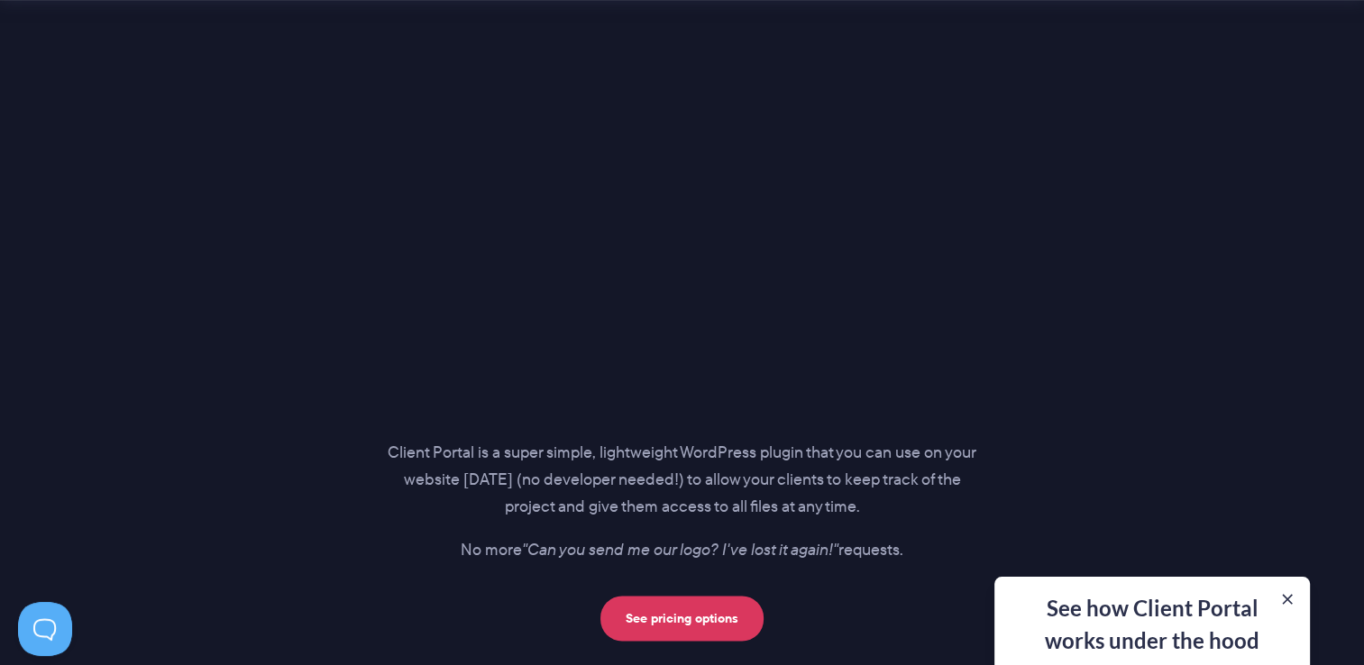
click at [472, 478] on p "Client Portal is a super simple, lightweight WordPress plugin that you can use …" at bounding box center [683, 480] width 590 height 81
click at [1283, 601] on button at bounding box center [1288, 600] width 22 height 22
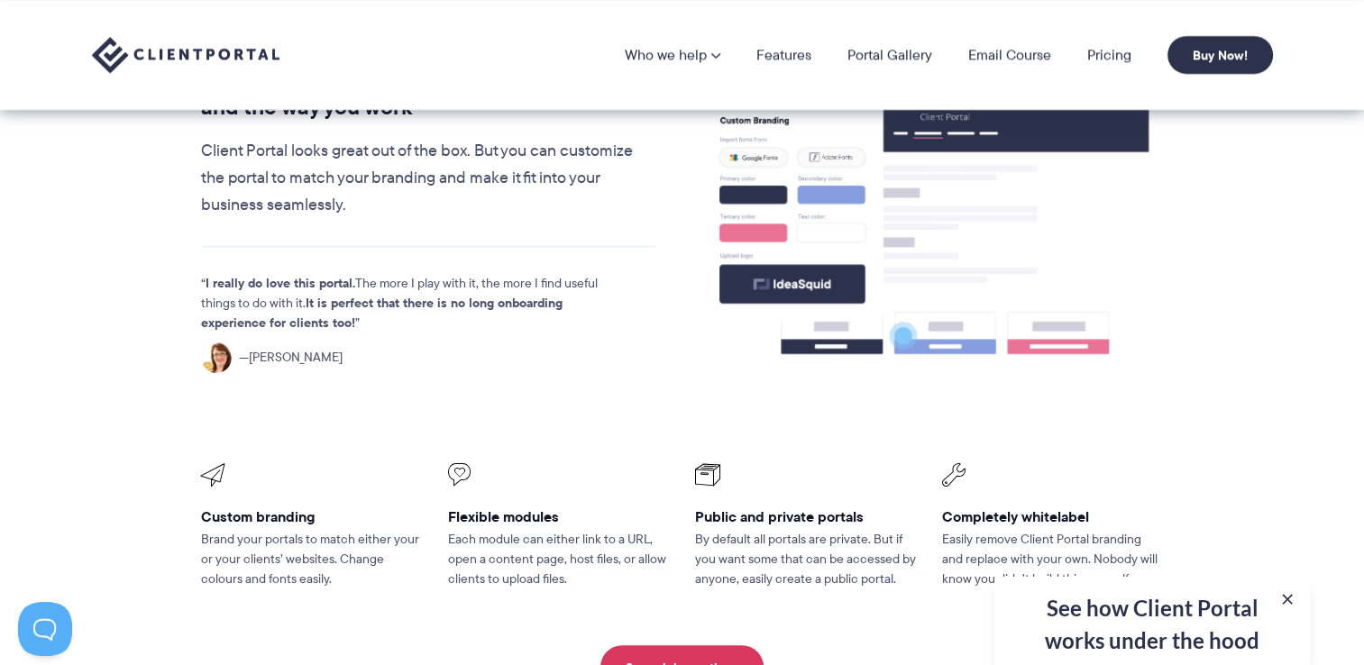
scroll to position [302, 0]
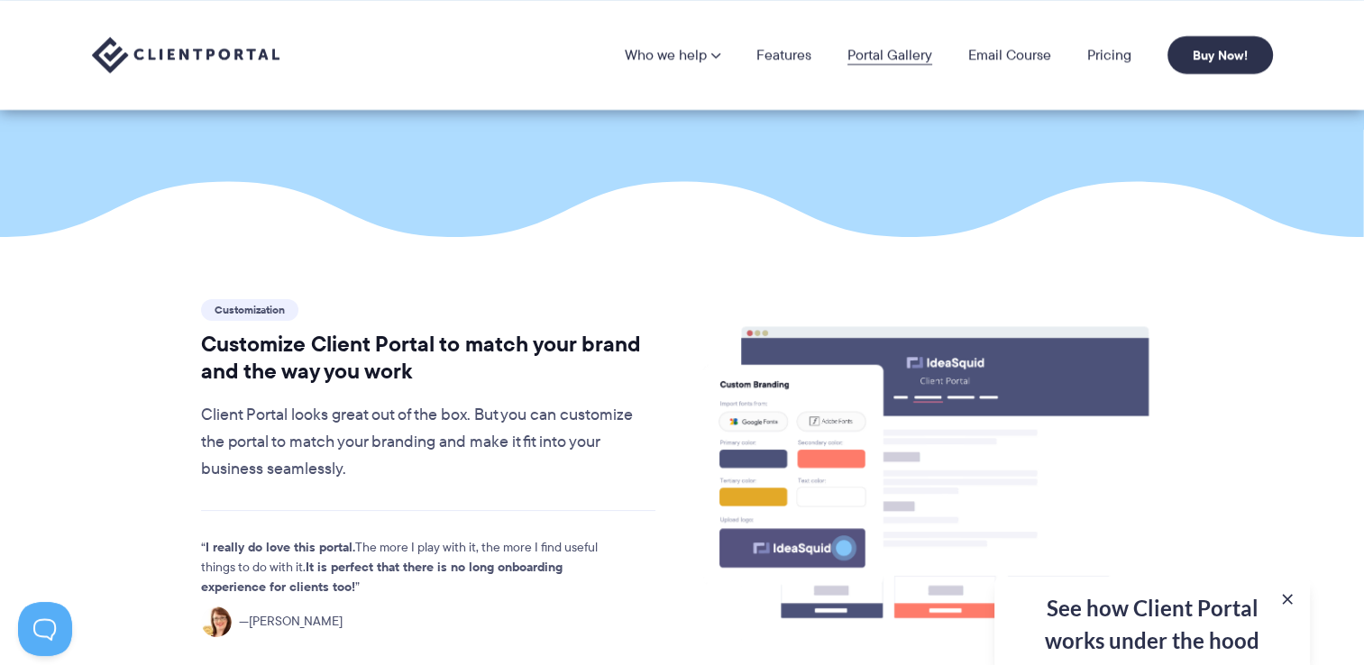
click at [900, 48] on link "Portal Gallery" at bounding box center [890, 55] width 85 height 14
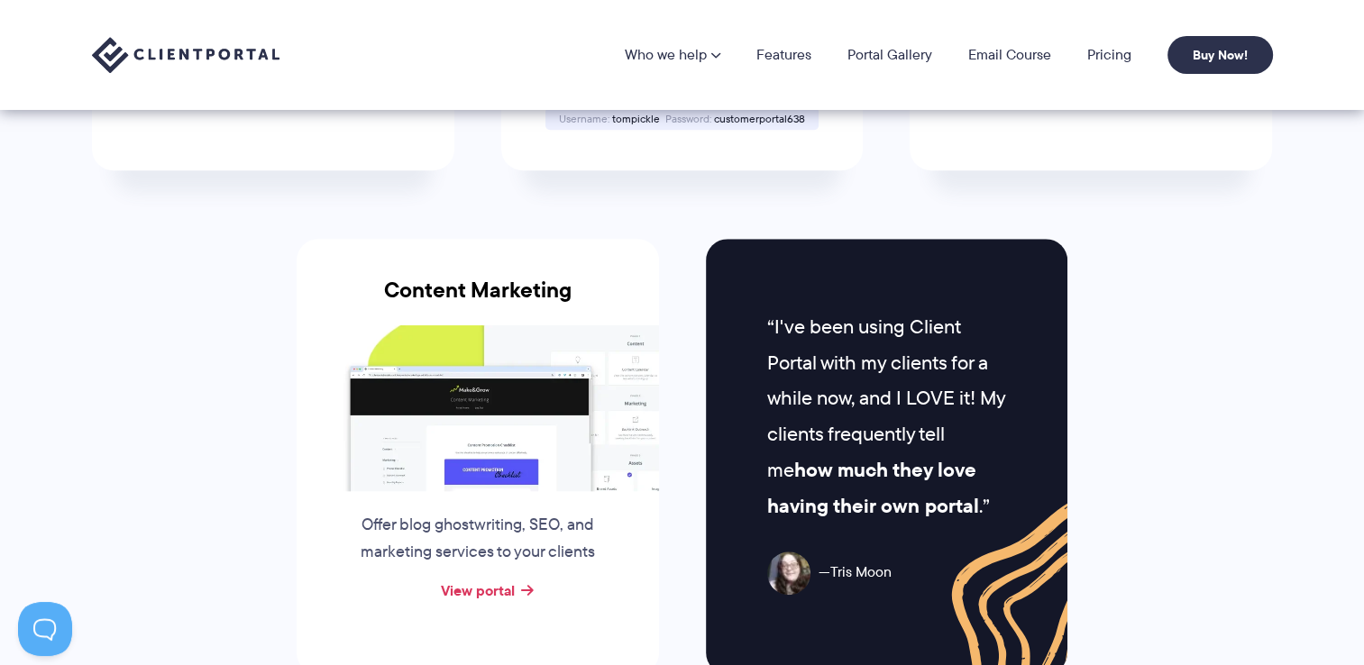
scroll to position [1677, 0]
